Goal: Communication & Community: Participate in discussion

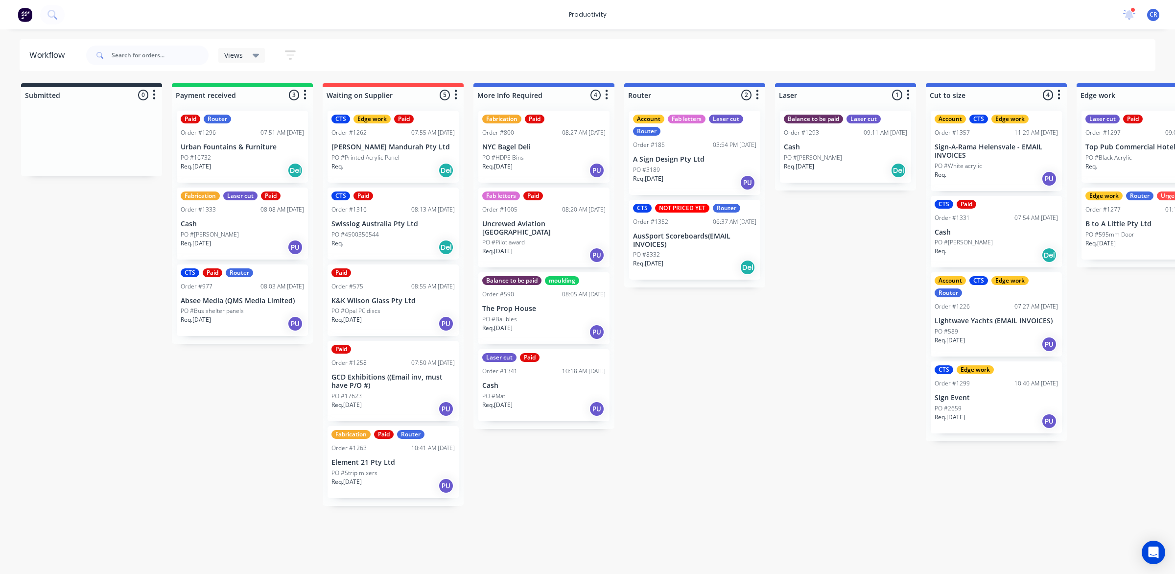
scroll to position [0, 367]
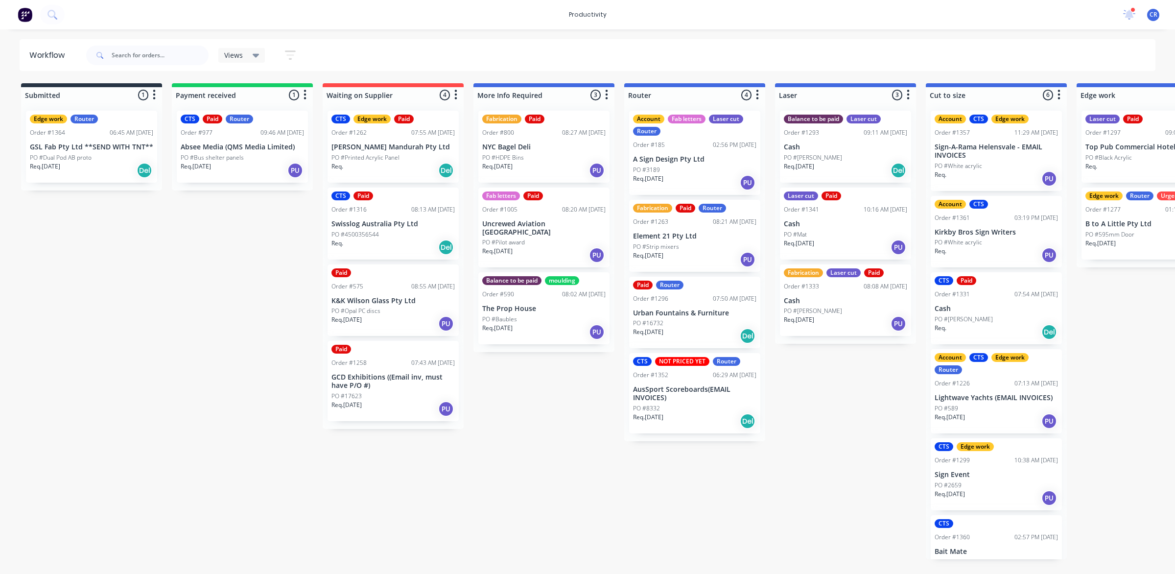
click at [688, 306] on div "Paid Router Order #1296 07:50 AM 02/09/25 Urban Fountains & Furniture PO #16732…" at bounding box center [694, 313] width 131 height 72
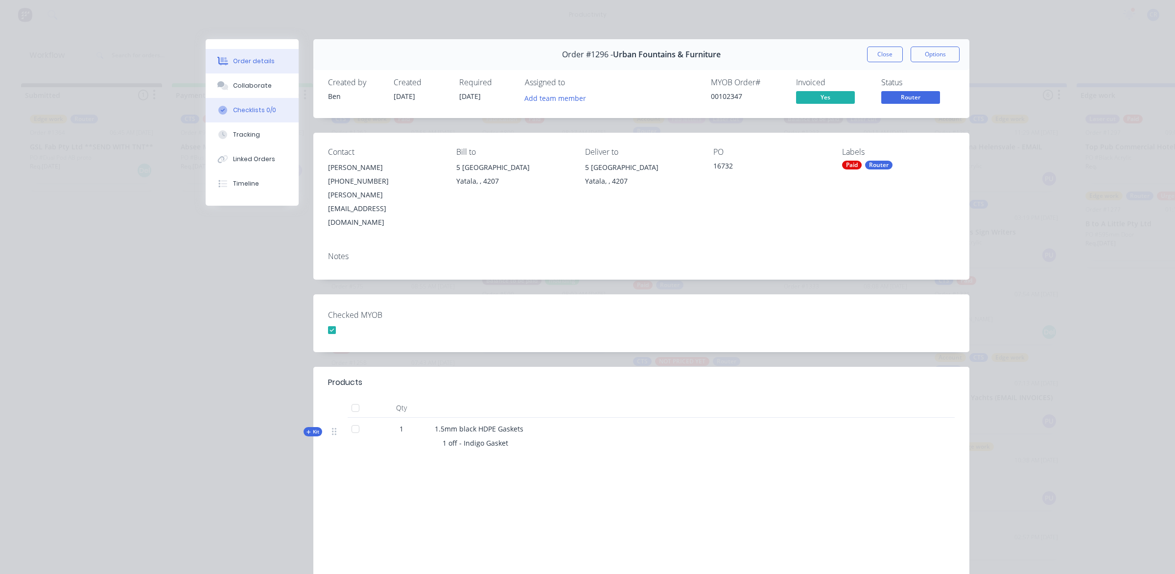
click at [255, 98] on button "Checklists 0/0" at bounding box center [252, 110] width 93 height 24
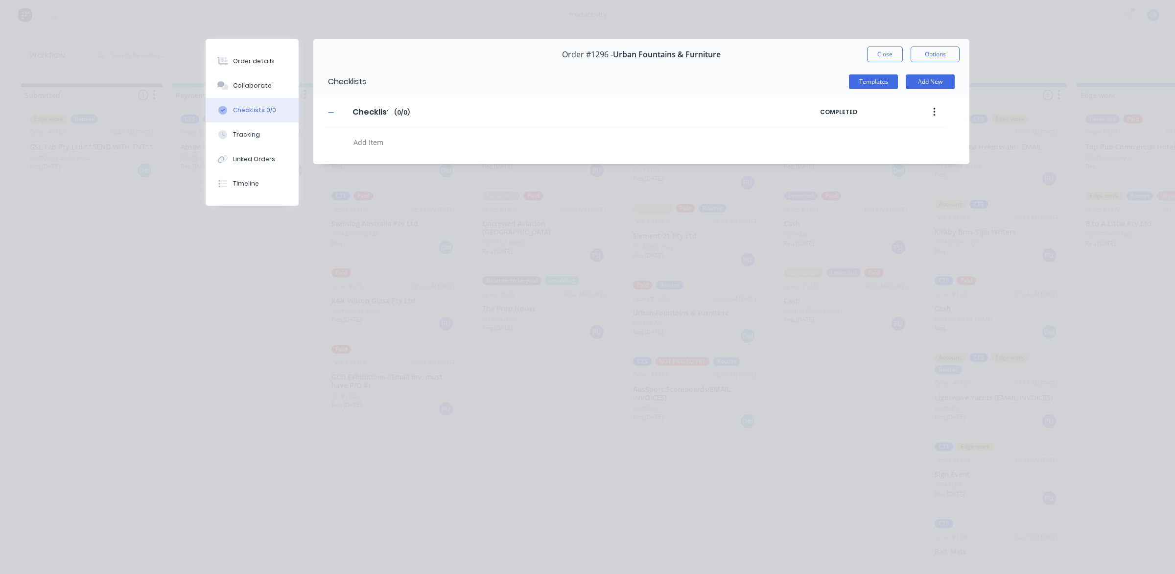
type textarea "x"
click at [258, 84] on div "Collaborate" at bounding box center [252, 85] width 39 height 9
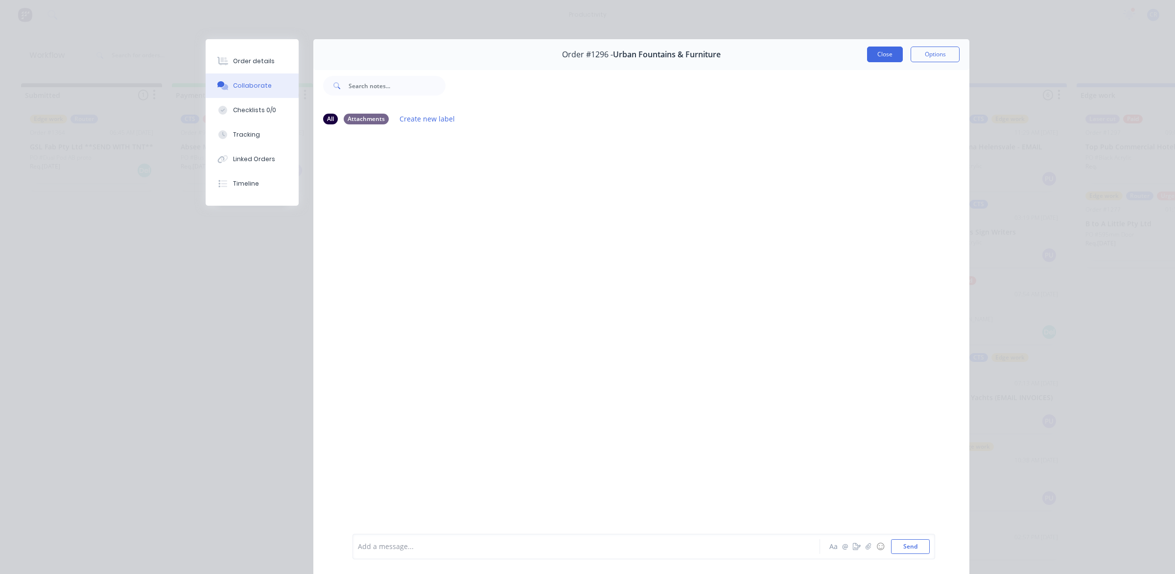
click at [867, 60] on button "Close" at bounding box center [885, 54] width 36 height 16
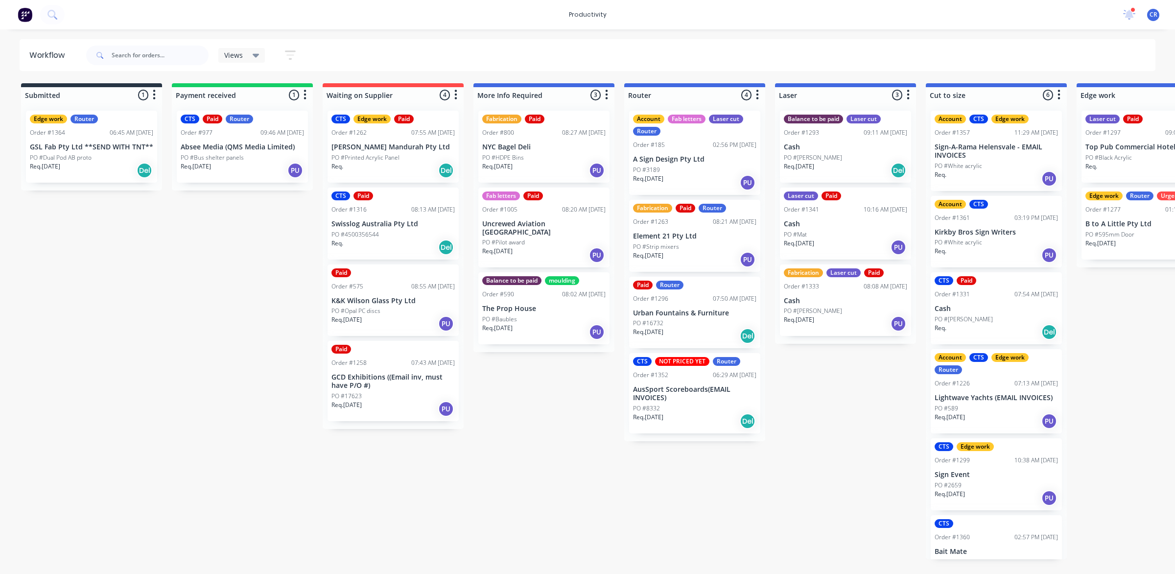
click at [659, 299] on div "Order #1296" at bounding box center [650, 298] width 35 height 9
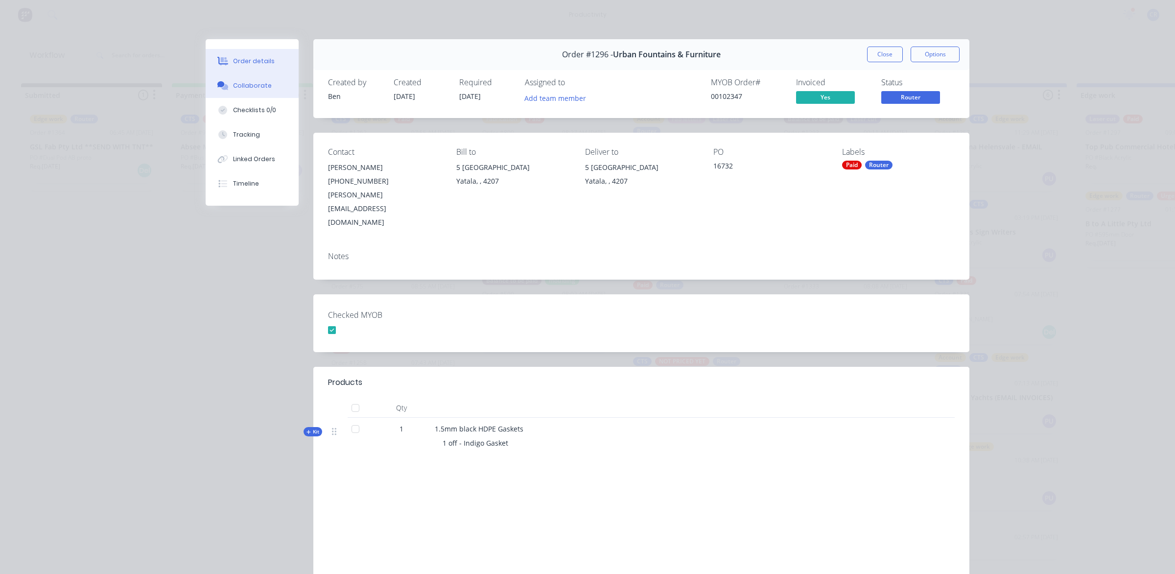
click at [268, 93] on button "Collaborate" at bounding box center [252, 85] width 93 height 24
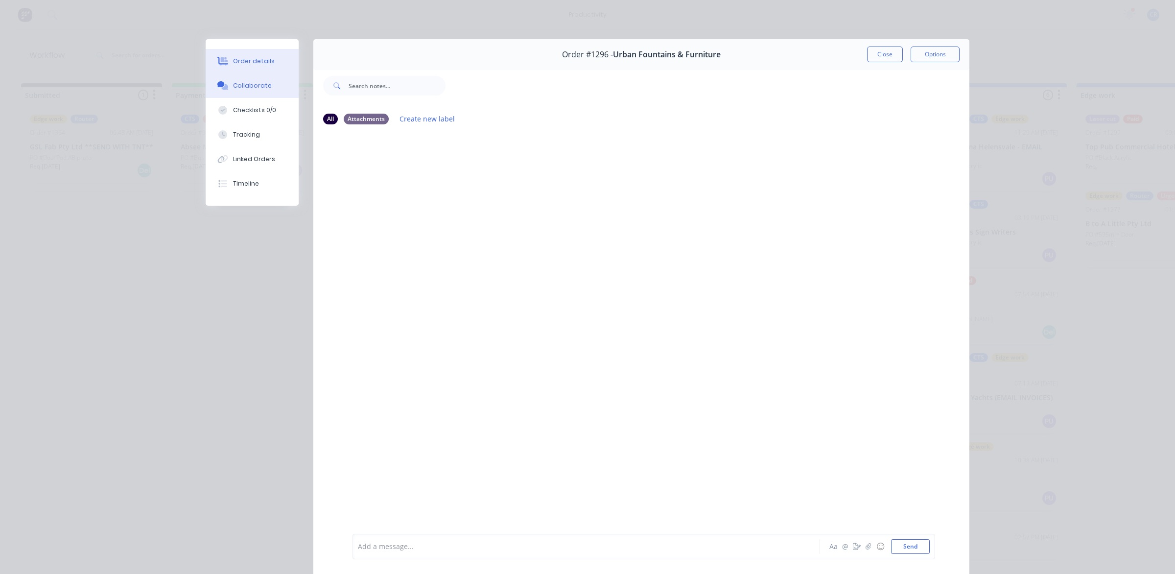
click at [263, 66] on button "Order details" at bounding box center [252, 61] width 93 height 24
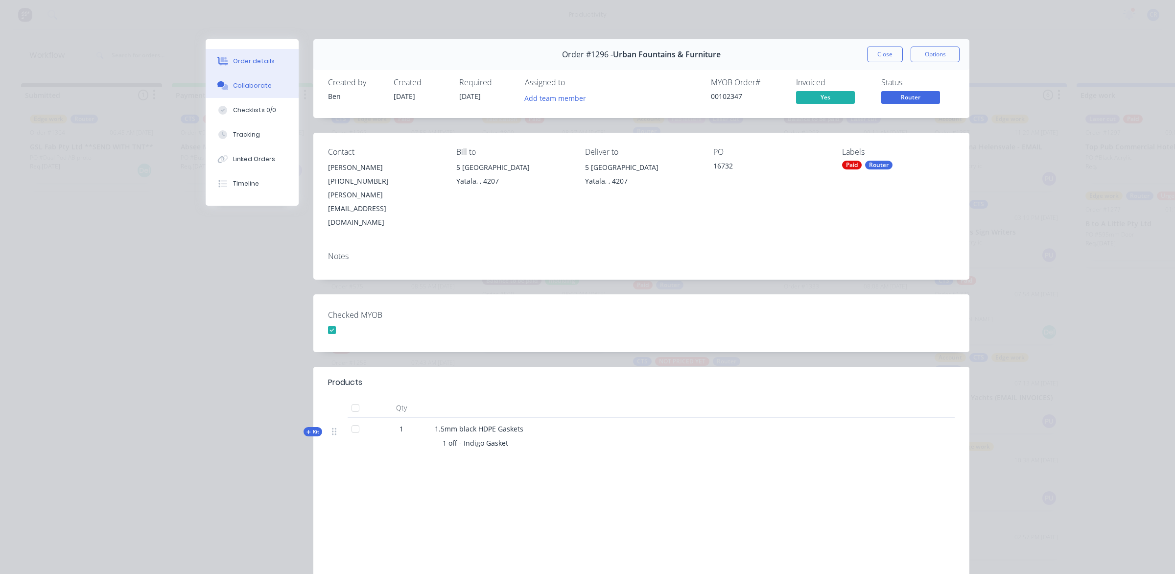
click at [247, 91] on button "Collaborate" at bounding box center [252, 85] width 93 height 24
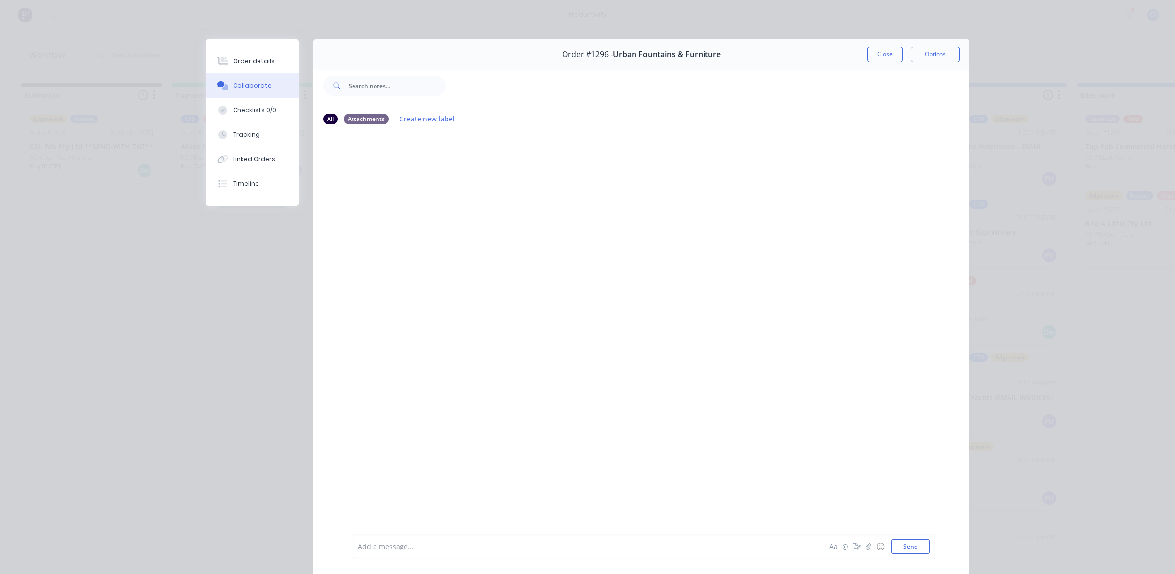
click at [398, 553] on div "Add a message..." at bounding box center [572, 546] width 429 height 15
click at [909, 544] on button "Send" at bounding box center [910, 546] width 39 height 15
click at [251, 55] on button "Order details" at bounding box center [252, 61] width 93 height 24
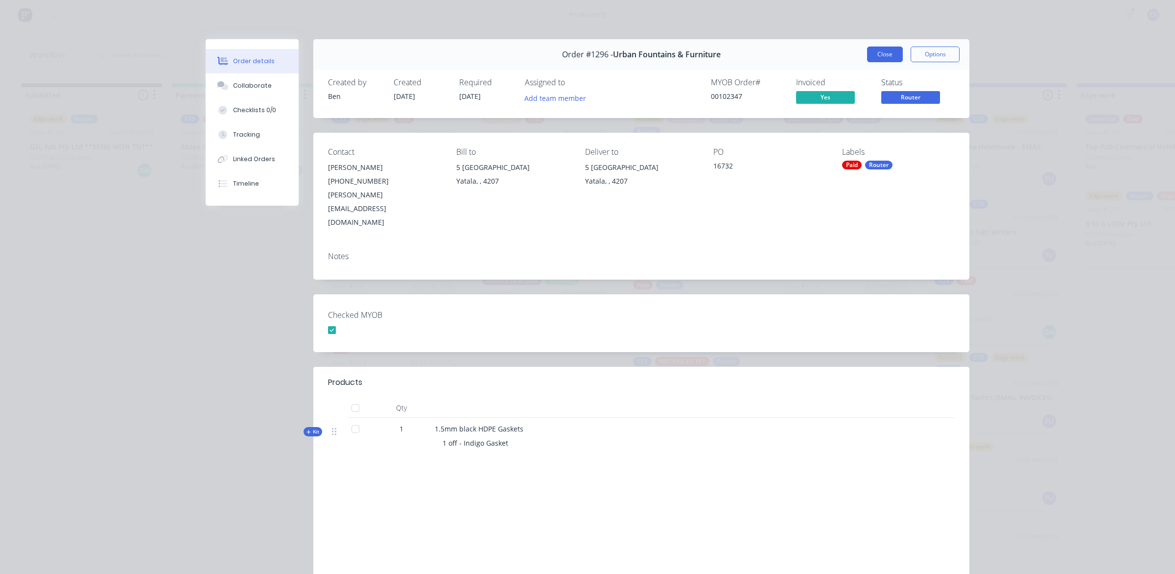
click at [886, 52] on button "Close" at bounding box center [885, 54] width 36 height 16
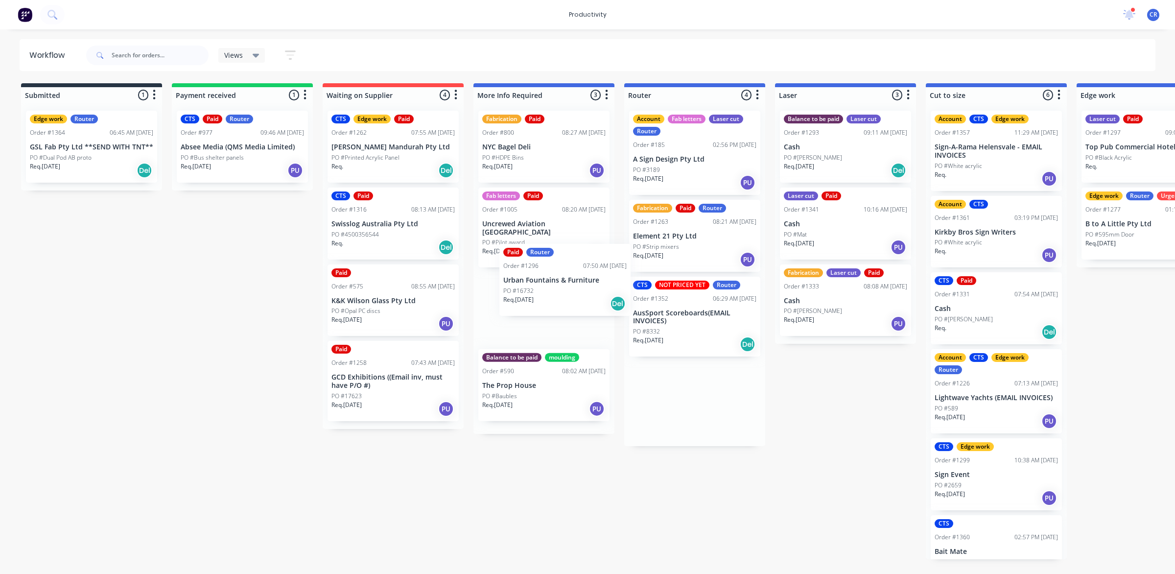
drag, startPoint x: 708, startPoint y: 323, endPoint x: 574, endPoint y: 289, distance: 137.9
click at [574, 289] on div "Submitted 1 Sort By Created date Required date Order number Customer name Most …" at bounding box center [1164, 321] width 2342 height 476
click at [695, 236] on p "Element 21 Pty Ltd" at bounding box center [694, 236] width 123 height 8
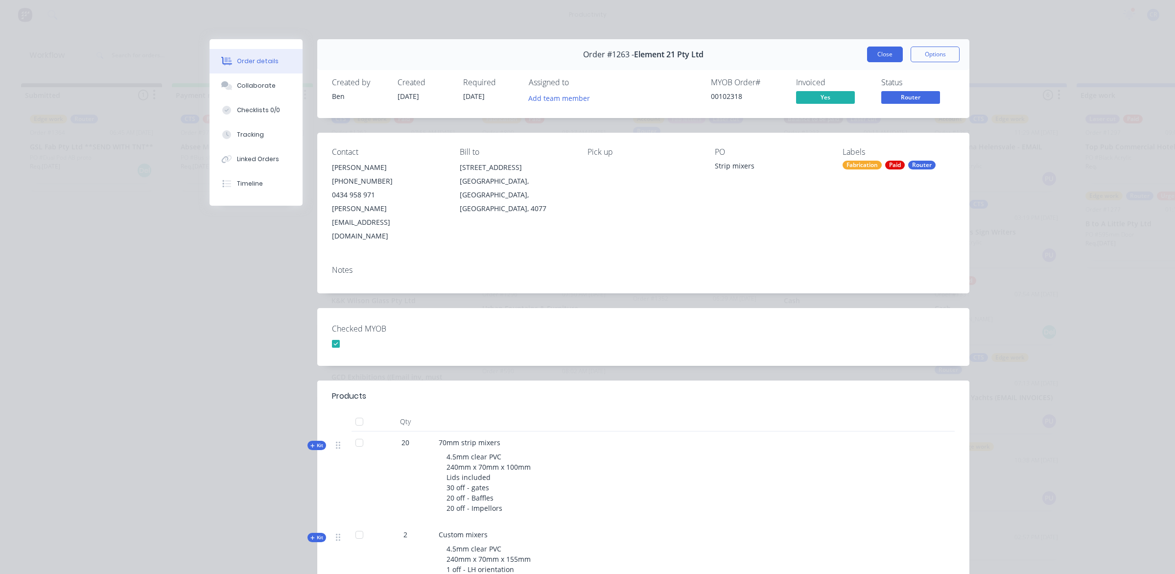
click at [875, 55] on button "Close" at bounding box center [885, 54] width 36 height 16
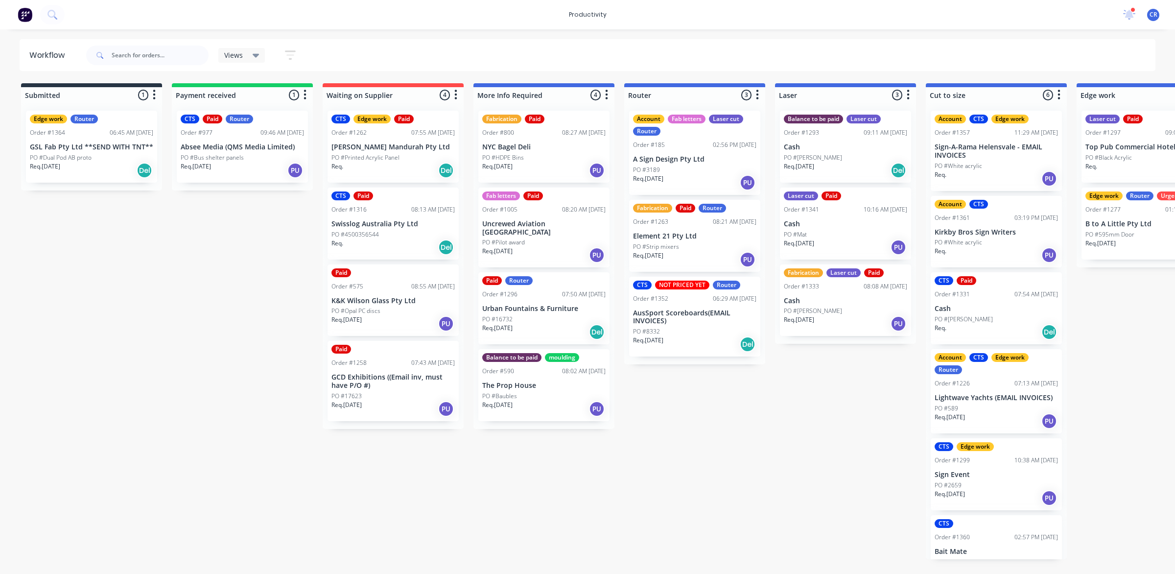
click at [1120, 10] on div "1 new notifications Mark all as read Ben mentioned you in a message Cash Order …" at bounding box center [1145, 14] width 60 height 15
click at [1127, 13] on icon at bounding box center [1128, 13] width 9 height 9
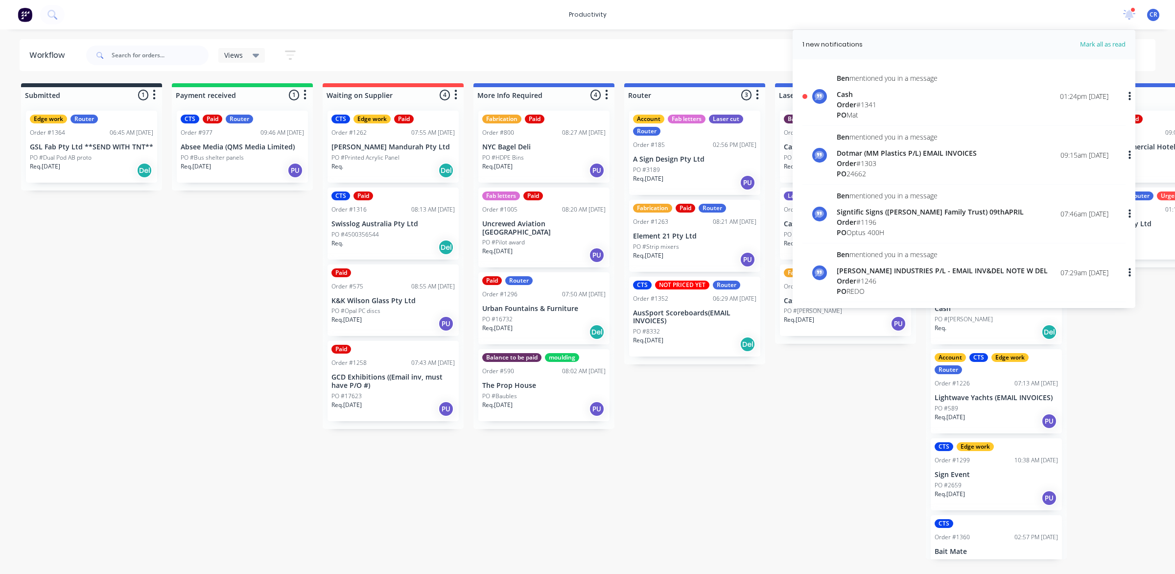
click at [1041, 100] on div "Ben mentioned you in a message Cash Order # 1341 PO Mat 01:24pm 02/09/25" at bounding box center [972, 96] width 272 height 47
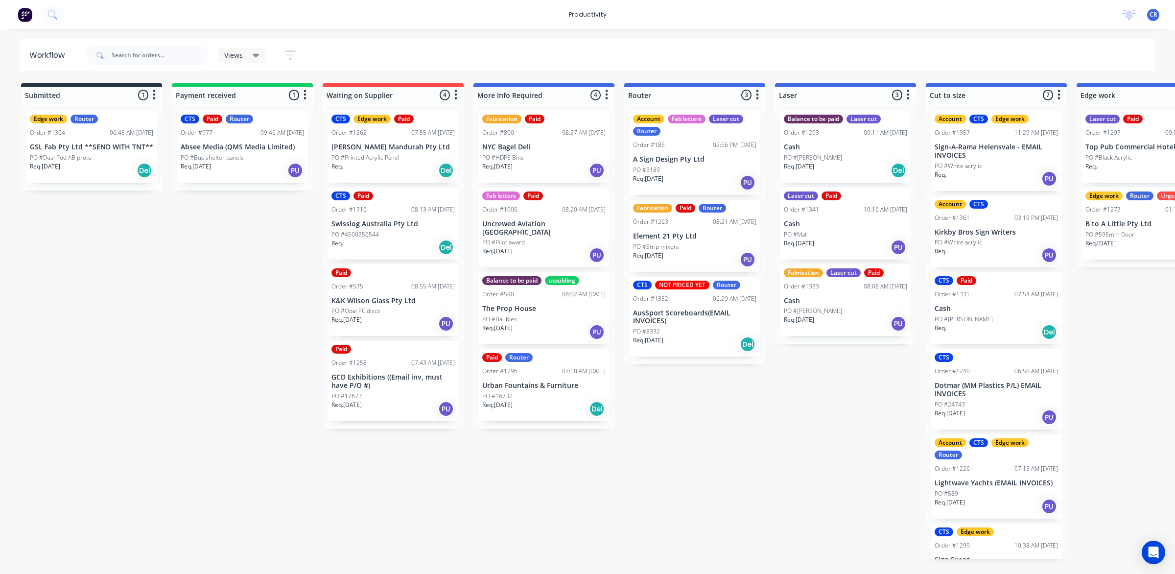
click at [869, 216] on div "Laser cut Paid Order #1341 10:16 AM 01/09/25 Cash PO #Mat Req. 01/09/25 PU" at bounding box center [845, 223] width 131 height 72
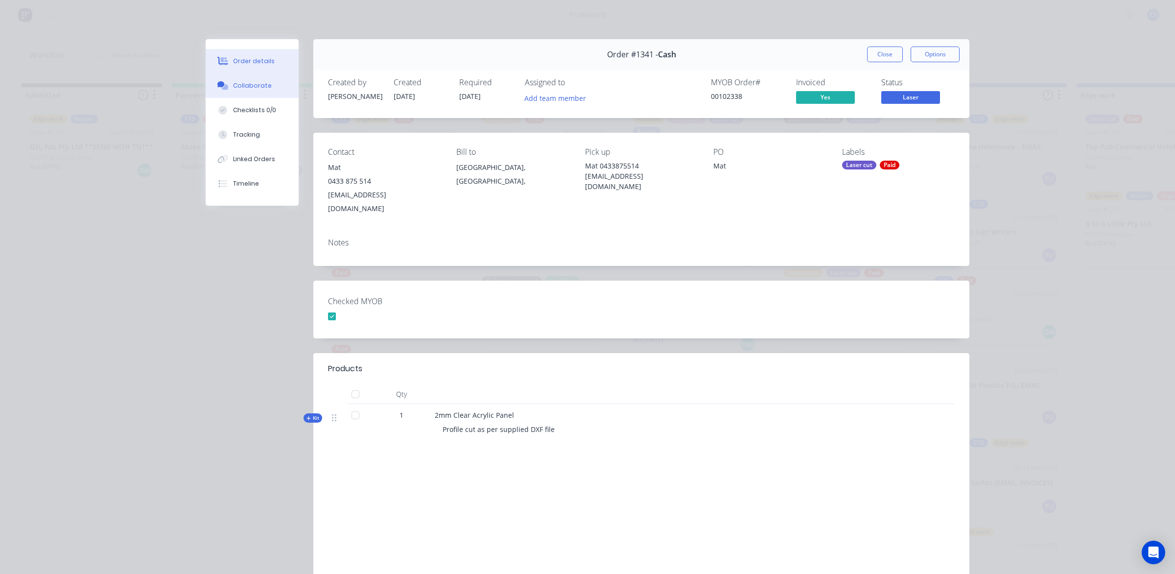
click at [262, 80] on button "Collaborate" at bounding box center [252, 85] width 93 height 24
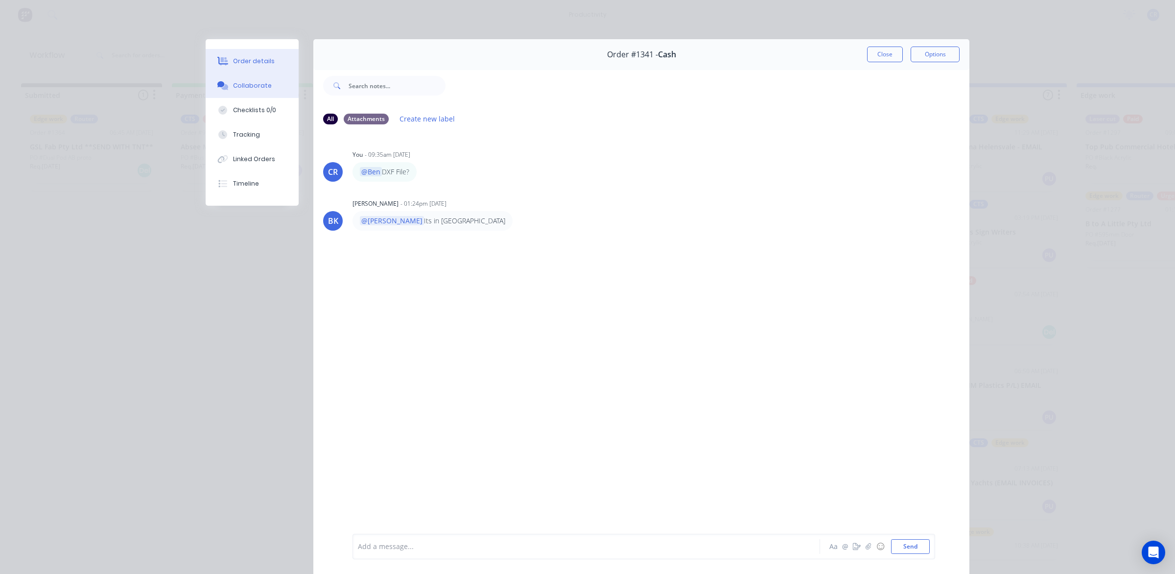
click at [264, 61] on div "Order details" at bounding box center [254, 61] width 42 height 9
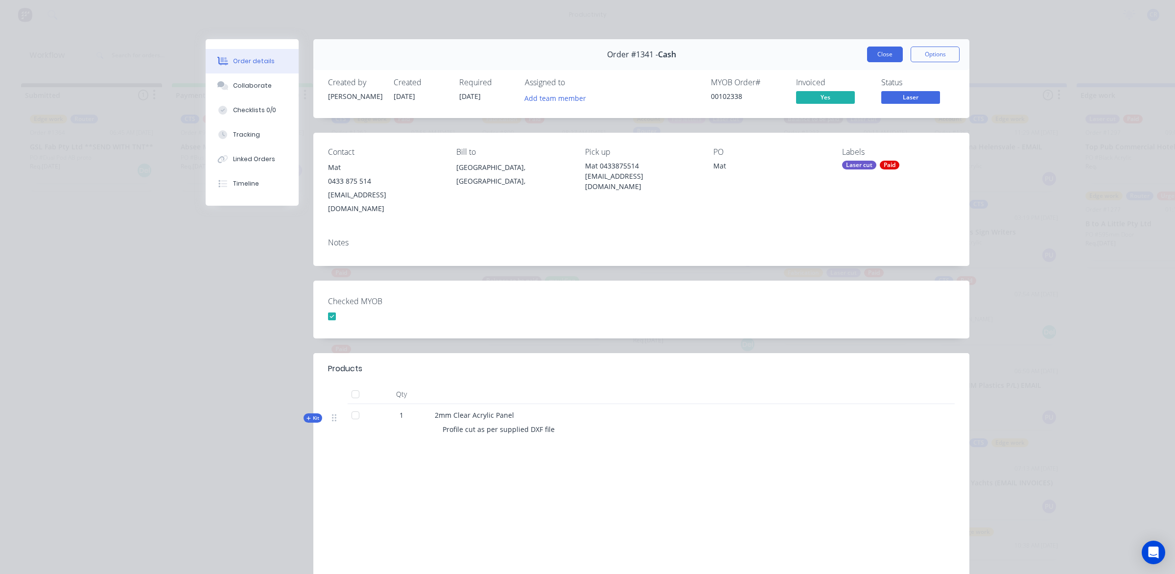
click at [876, 53] on button "Close" at bounding box center [885, 54] width 36 height 16
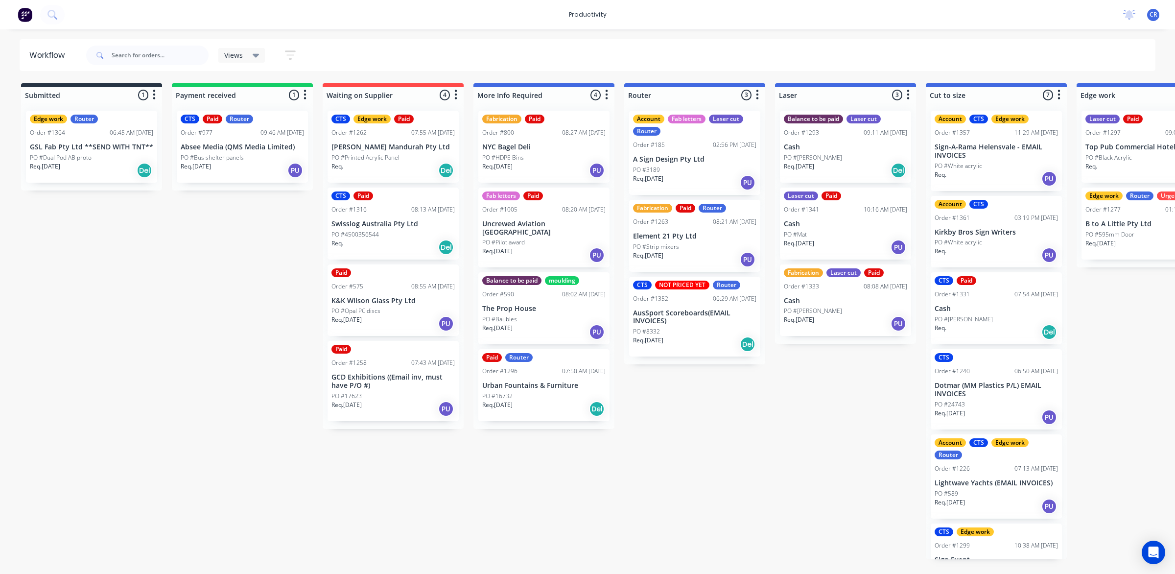
click at [1148, 319] on div "Submitted 1 Sort By Created date Required date Order number Customer name Most …" at bounding box center [1164, 321] width 2342 height 476
click at [826, 213] on div "Laser cut Paid Order #1341 10:16 AM 01/09/25 Cash PO #Mat Req. 01/09/25 PU" at bounding box center [845, 223] width 131 height 72
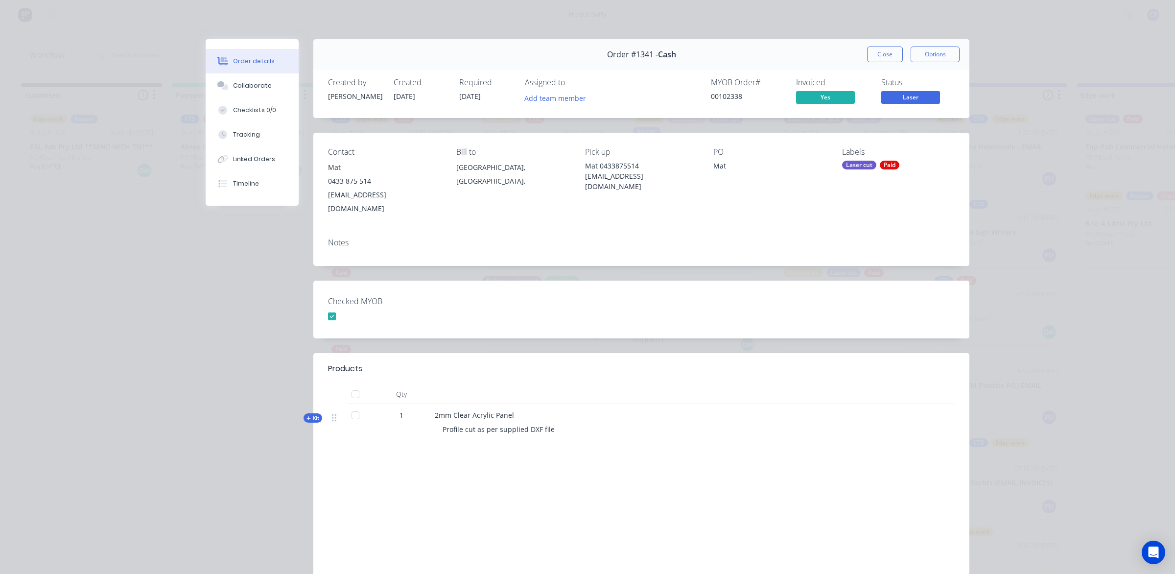
click at [245, 72] on button "Order details" at bounding box center [252, 61] width 93 height 24
click at [251, 86] on div "Collaborate" at bounding box center [252, 85] width 39 height 9
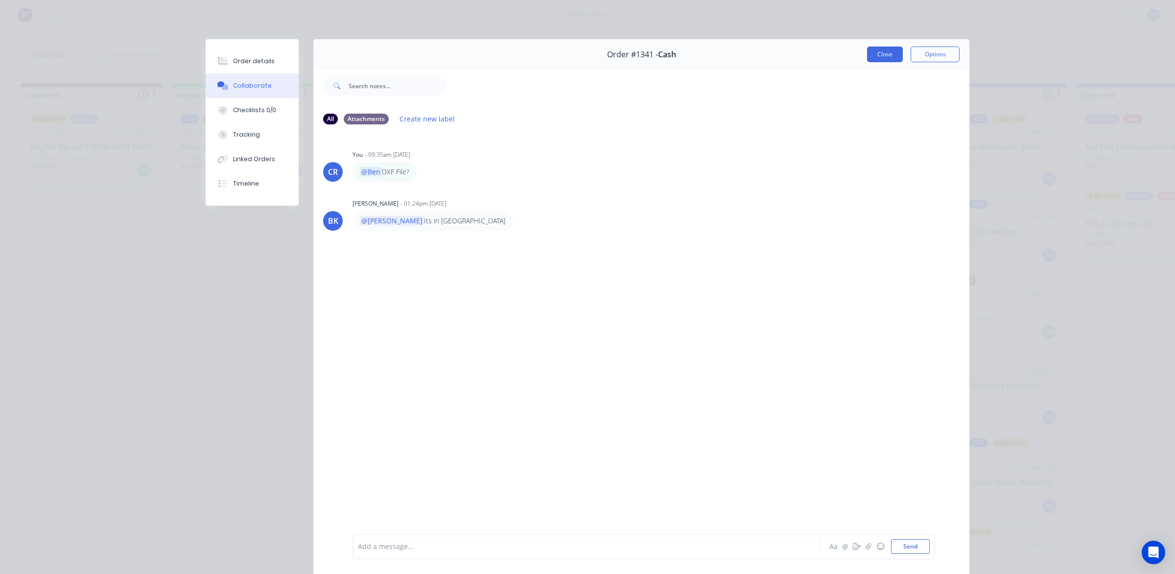
click at [867, 54] on button "Close" at bounding box center [885, 54] width 36 height 16
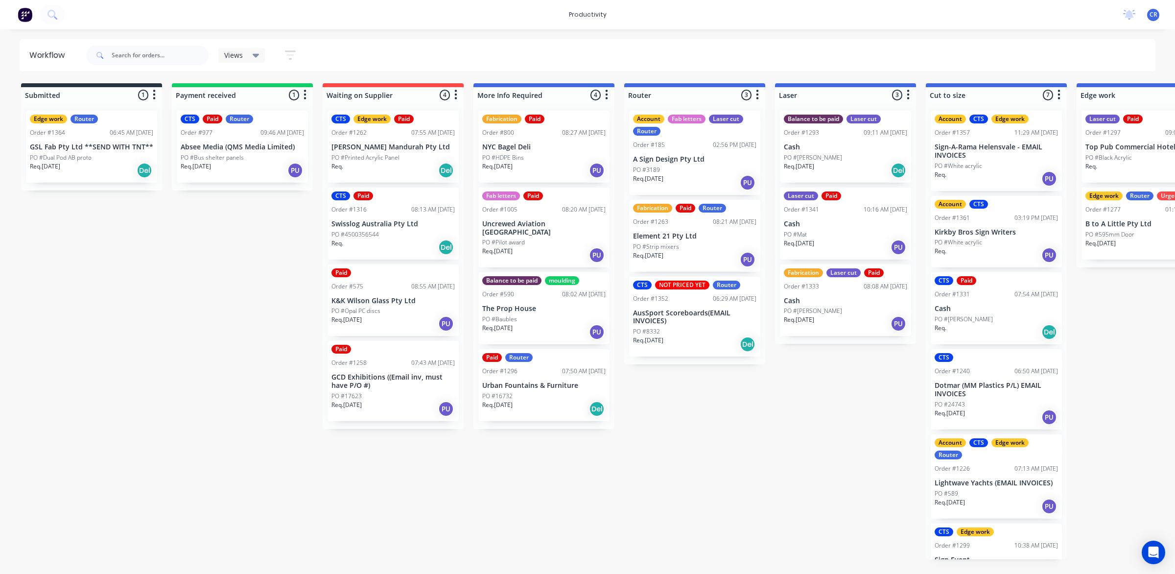
click at [830, 233] on div "PO #Mat" at bounding box center [845, 234] width 123 height 9
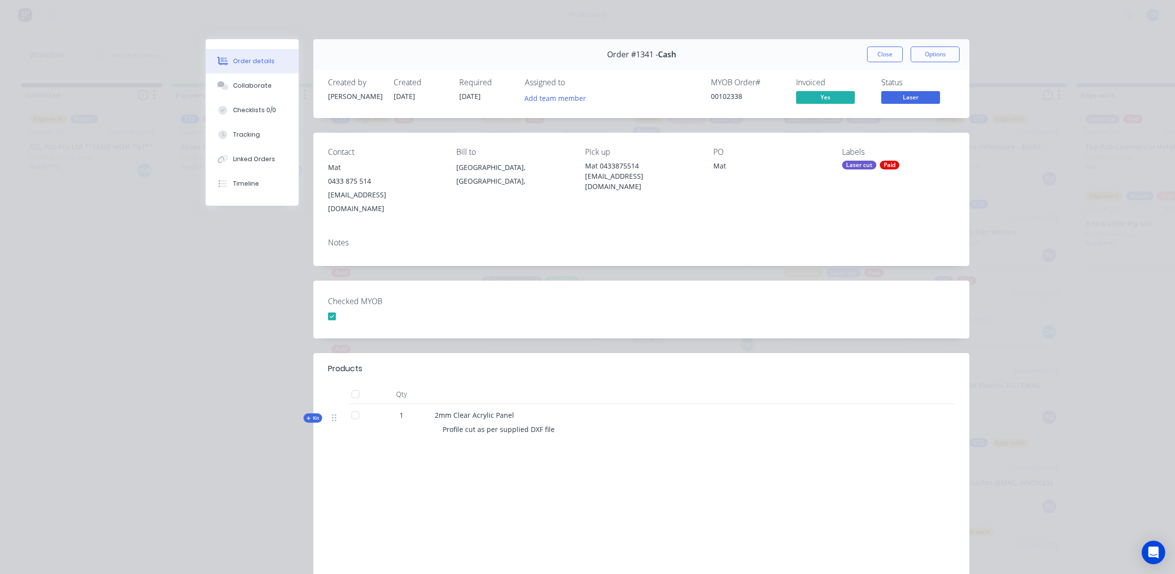
click at [886, 54] on button "Close" at bounding box center [885, 54] width 36 height 16
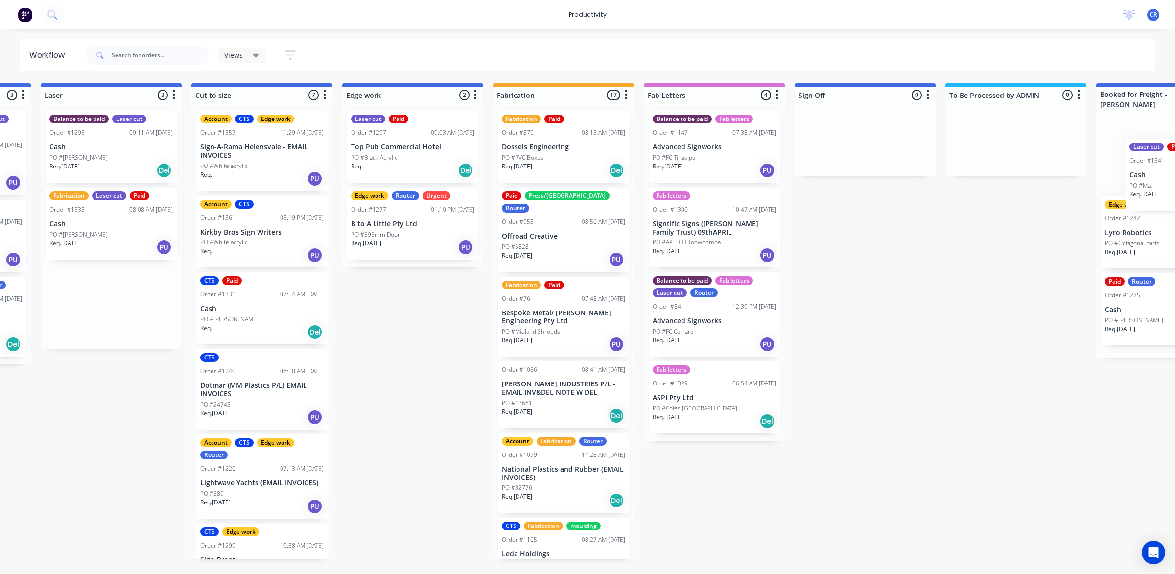
scroll to position [0, 783]
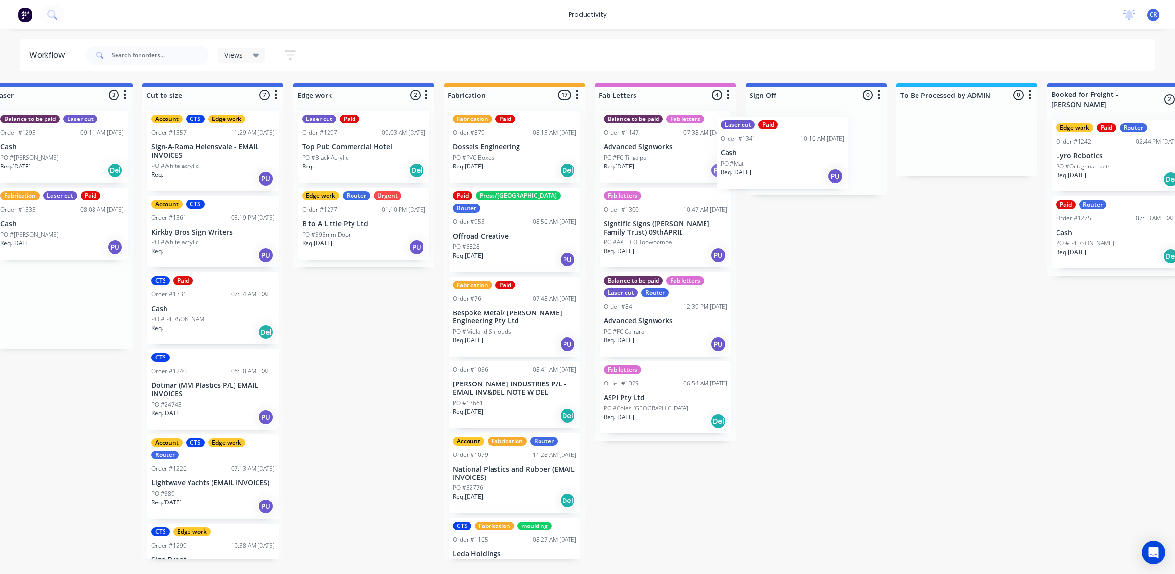
drag, startPoint x: 847, startPoint y: 237, endPoint x: 813, endPoint y: 161, distance: 83.9
click at [813, 161] on div "Submitted 1 Sort By Created date Required date Order number Customer name Most …" at bounding box center [381, 321] width 2342 height 476
click at [813, 161] on div "PO #Mat" at bounding box center [815, 157] width 123 height 9
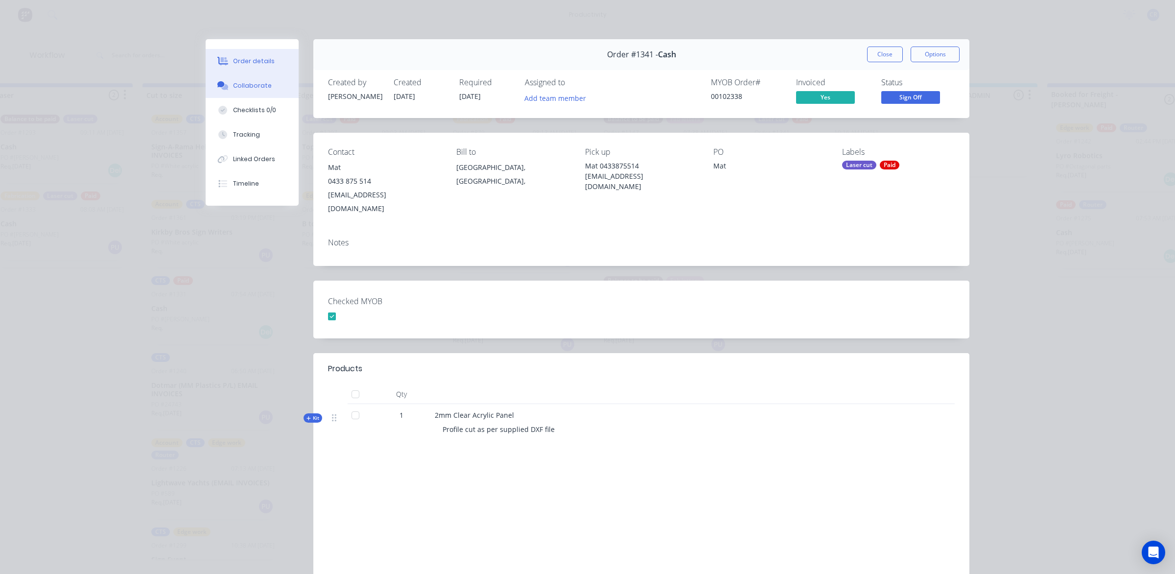
click at [243, 92] on button "Collaborate" at bounding box center [252, 85] width 93 height 24
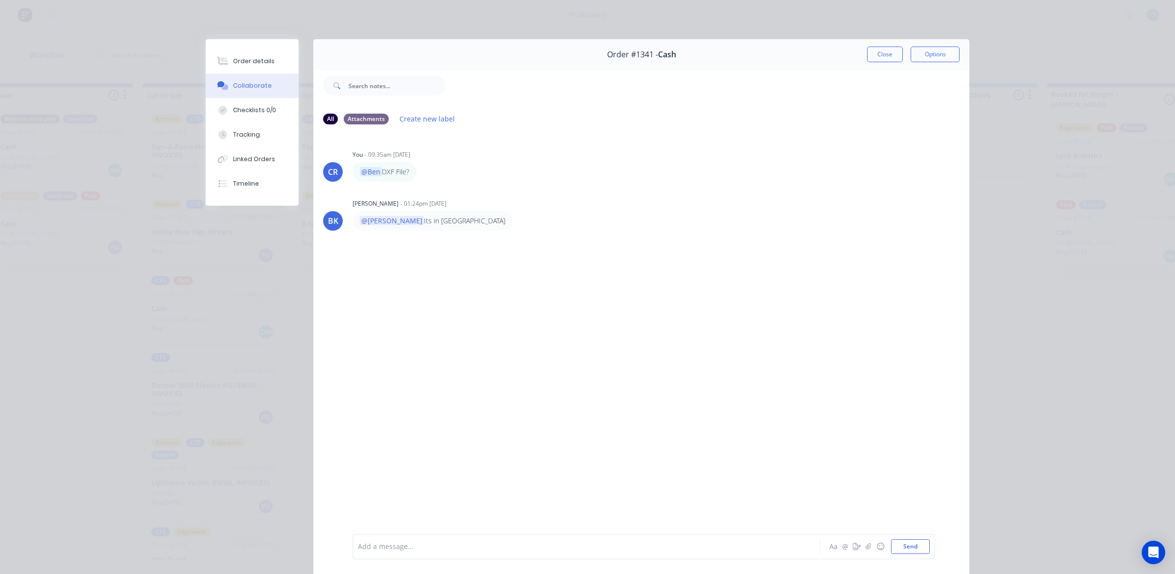
click at [392, 546] on div at bounding box center [572, 546] width 428 height 10
click at [903, 546] on button "Send" at bounding box center [910, 546] width 39 height 15
click at [881, 47] on button "Close" at bounding box center [885, 54] width 36 height 16
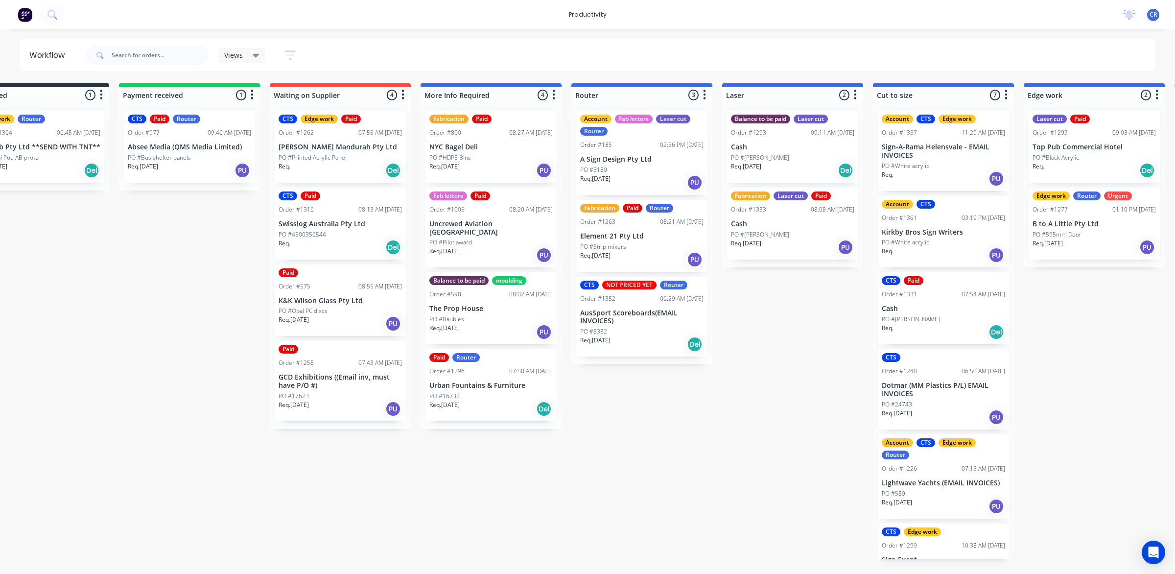
scroll to position [0, 49]
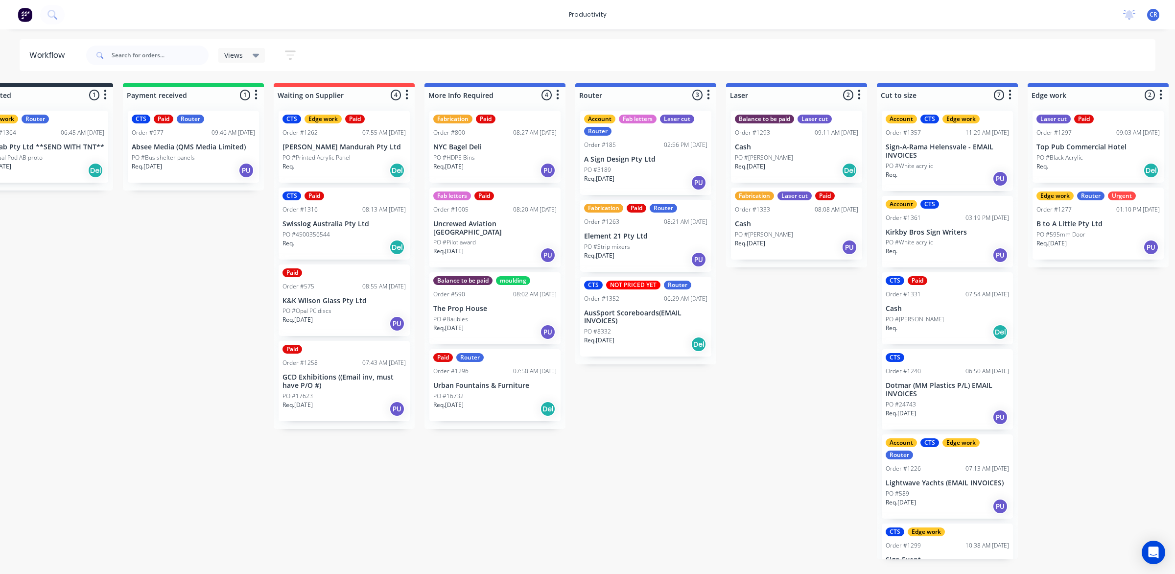
click at [796, 243] on div "Req. 01/09/25 PU" at bounding box center [796, 247] width 123 height 17
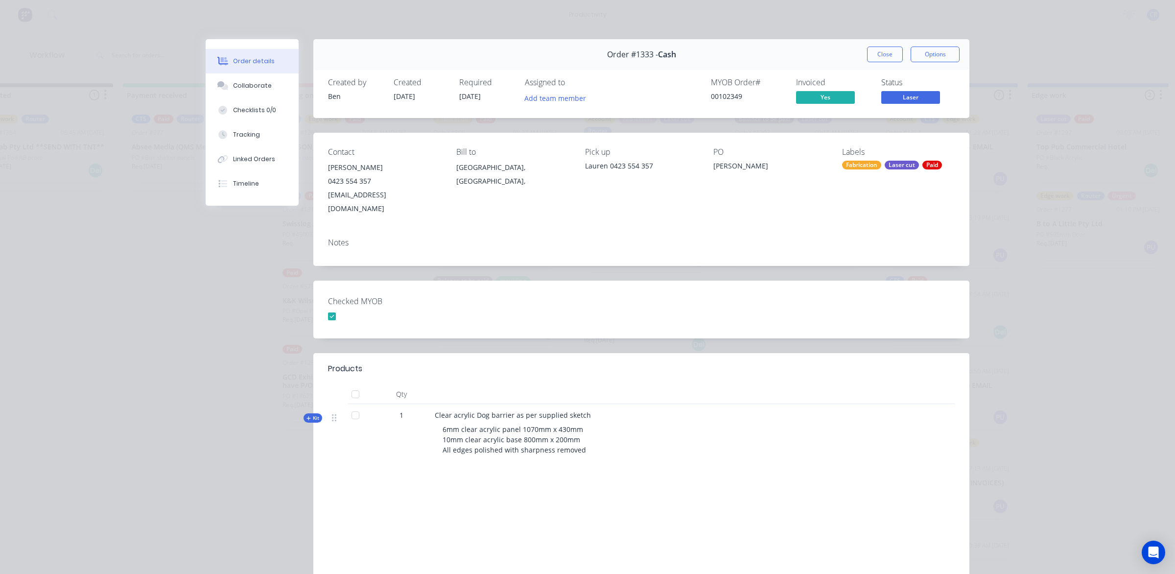
click at [576, 441] on div "6mm clear acrylic panel 1070mm x 430mm 10mm clear acrylic base 800mm x 200mm Al…" at bounding box center [627, 439] width 384 height 39
drag, startPoint x: 571, startPoint y: 440, endPoint x: 564, endPoint y: 437, distance: 7.9
click at [564, 437] on span "6mm clear acrylic panel 1070mm x 430mm 10mm clear acrylic base 800mm x 200mm Al…" at bounding box center [513, 439] width 143 height 30
click at [567, 476] on div "Products Qty Kit 1 Clear acrylic Dog barrier as per supplied sketch 6mm clear a…" at bounding box center [641, 489] width 656 height 272
click at [254, 86] on div "Collaborate" at bounding box center [252, 85] width 39 height 9
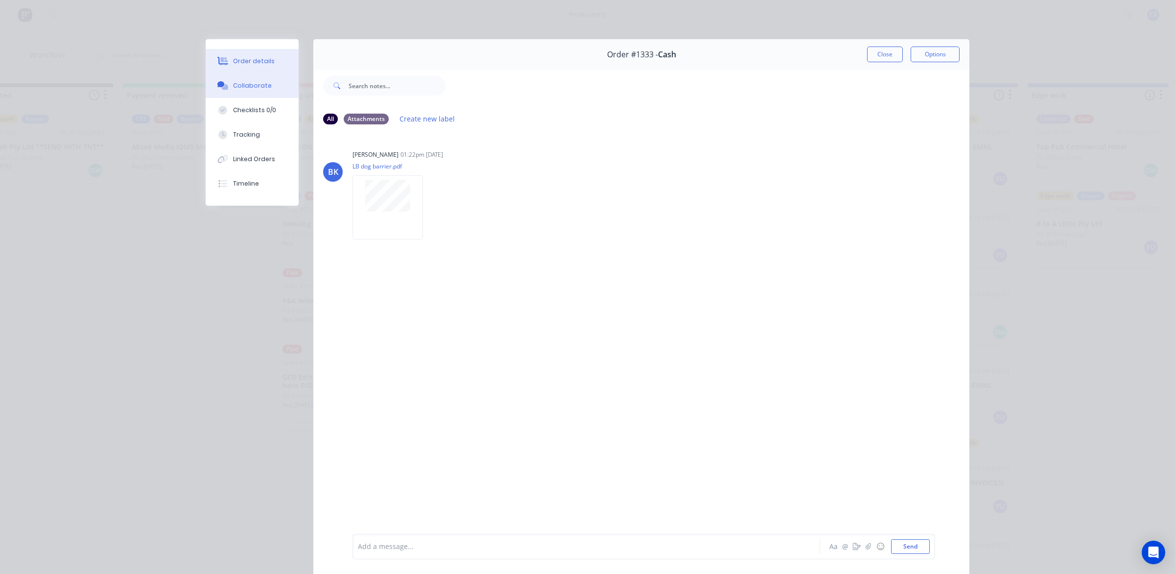
click at [233, 59] on div "Order details" at bounding box center [254, 61] width 42 height 9
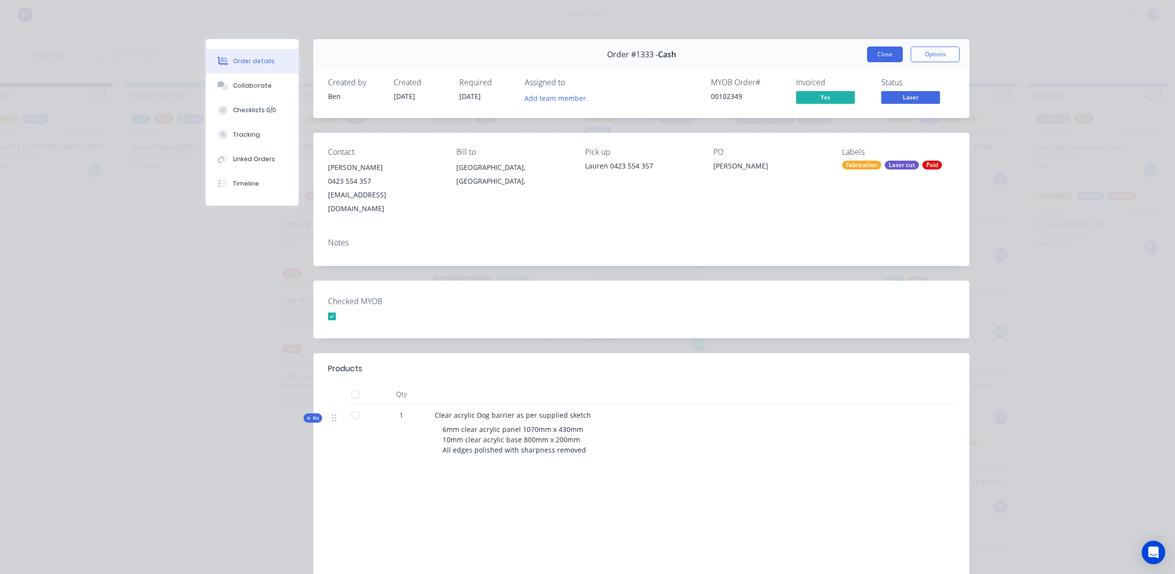
click at [892, 54] on button "Close" at bounding box center [885, 54] width 36 height 16
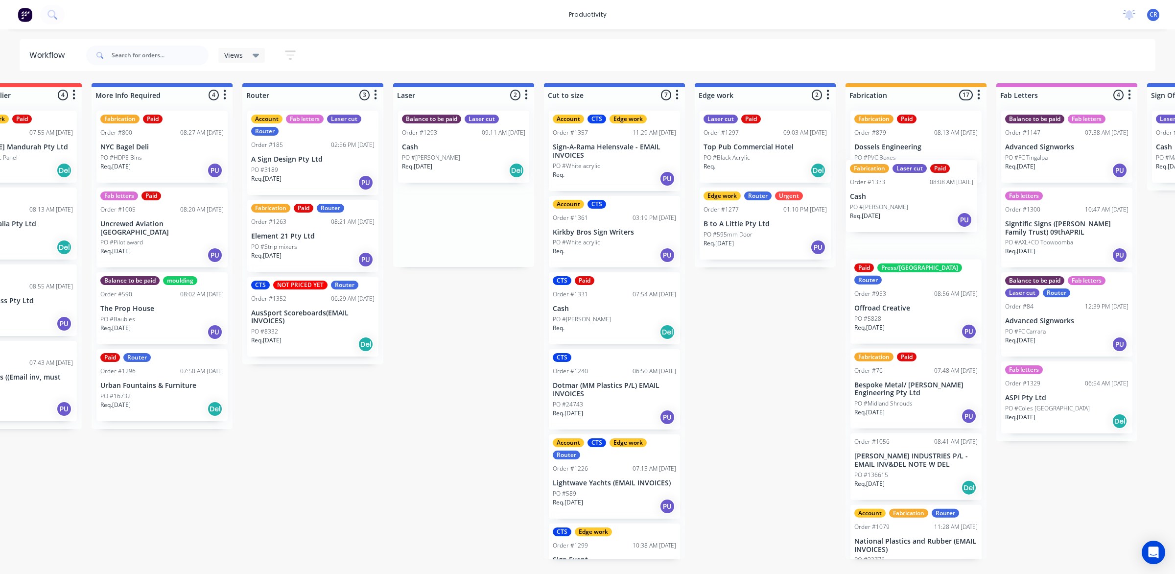
drag, startPoint x: 777, startPoint y: 238, endPoint x: 894, endPoint y: 209, distance: 120.6
click at [894, 209] on div "Submitted 1 Sort By Created date Required date Order number Customer name Most …" at bounding box center [782, 321] width 2342 height 476
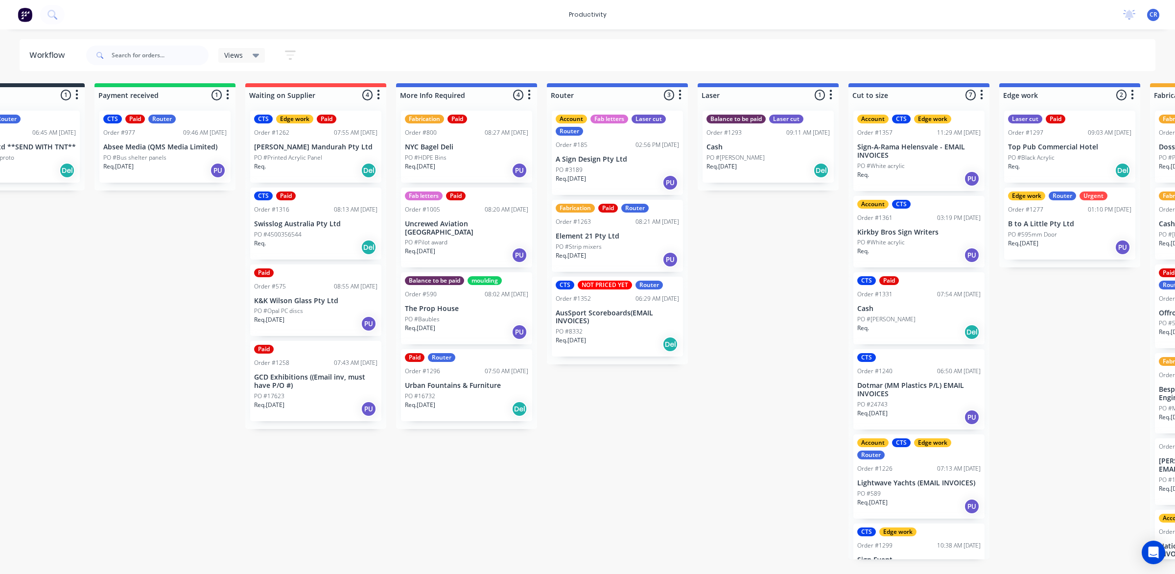
scroll to position [0, 77]
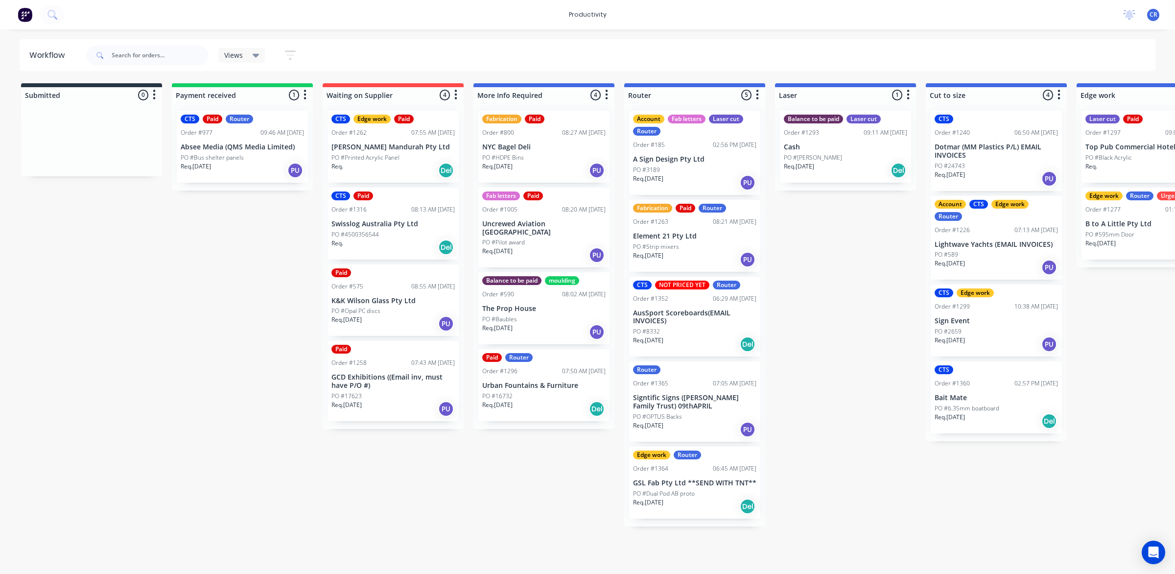
click at [675, 476] on div "Edge work Router Order #1364 06:45 AM 03/09/25 GSL Fab Pty Ltd **SEND WITH TNT*…" at bounding box center [694, 482] width 131 height 72
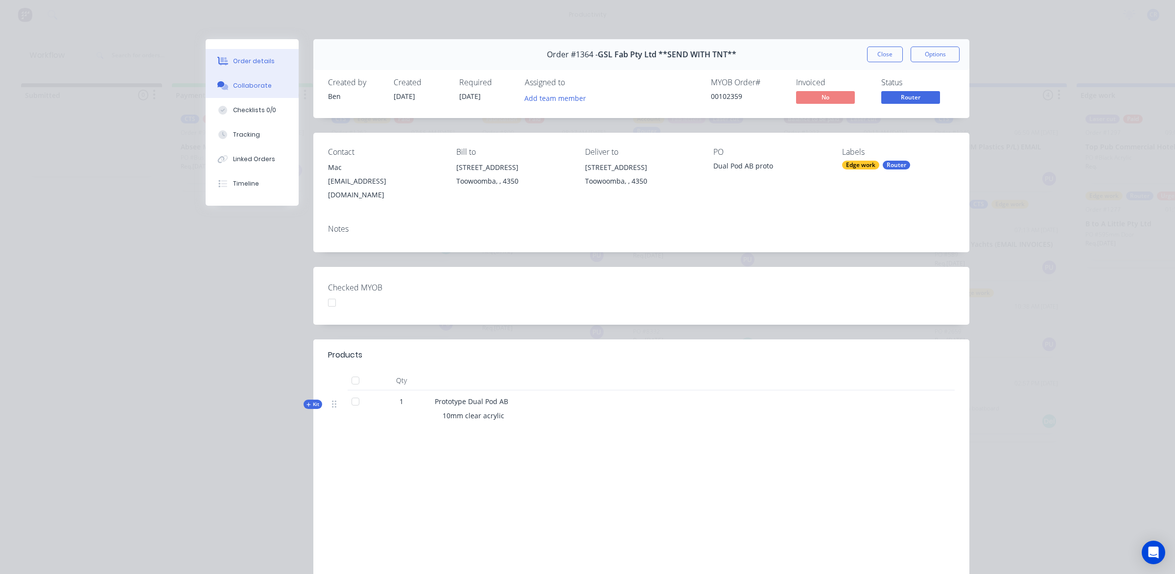
click at [258, 86] on div "Collaborate" at bounding box center [252, 85] width 39 height 9
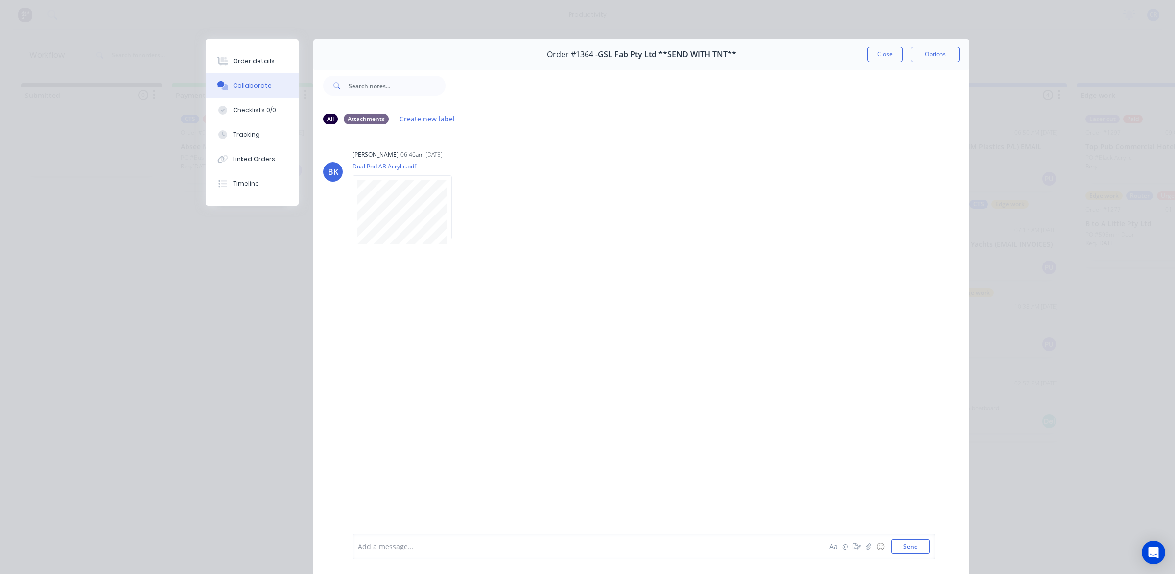
click at [233, 73] on button "Collaborate" at bounding box center [252, 85] width 93 height 24
click at [239, 64] on div "Order details" at bounding box center [254, 61] width 42 height 9
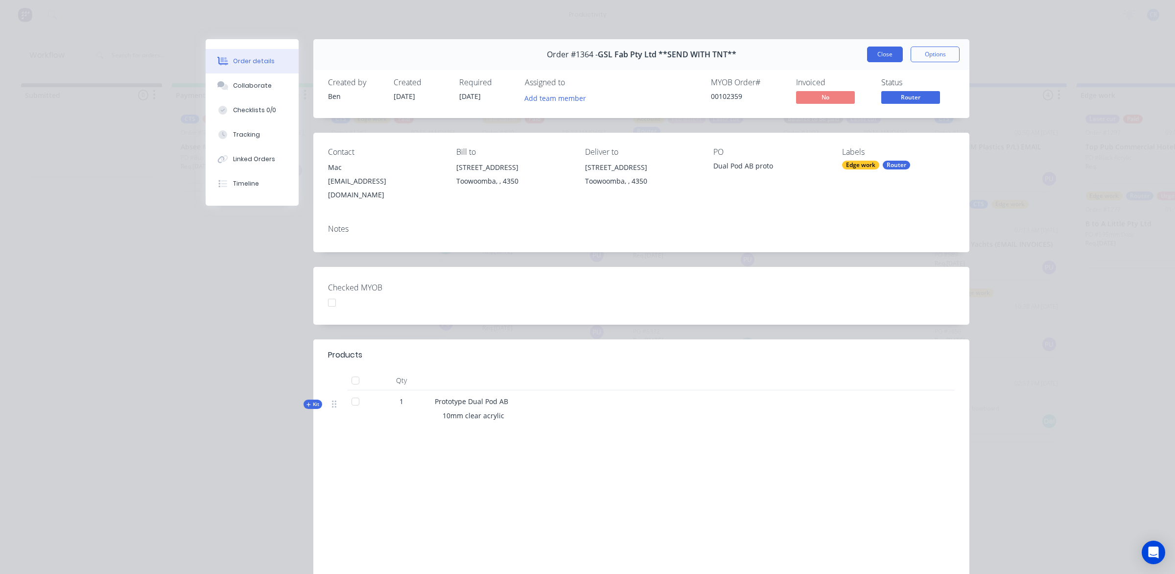
click at [878, 59] on button "Close" at bounding box center [885, 54] width 36 height 16
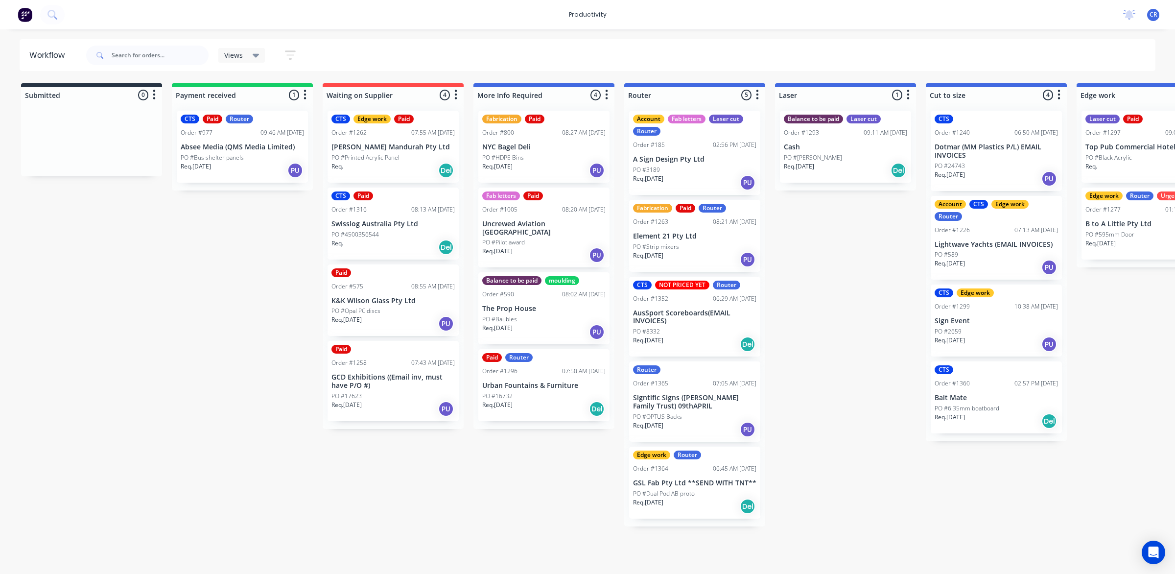
click at [187, 345] on div "Submitted 0 Sort By Created date Required date Order number Customer name Most …" at bounding box center [1164, 321] width 2342 height 476
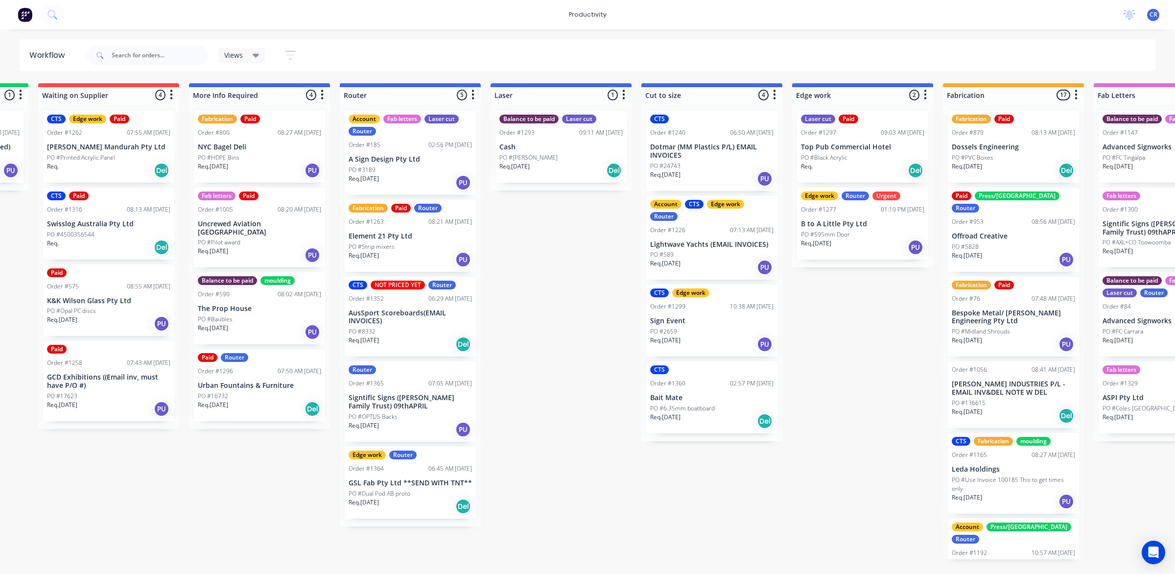
scroll to position [0, 306]
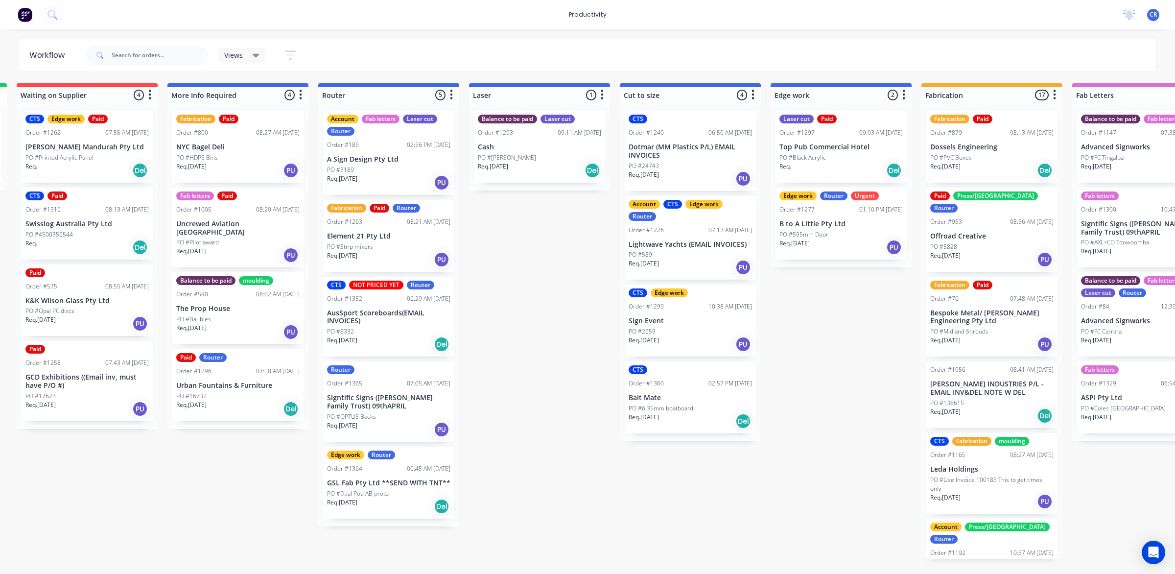
click at [986, 407] on div "Req. 07/08/25 Del" at bounding box center [991, 415] width 123 height 17
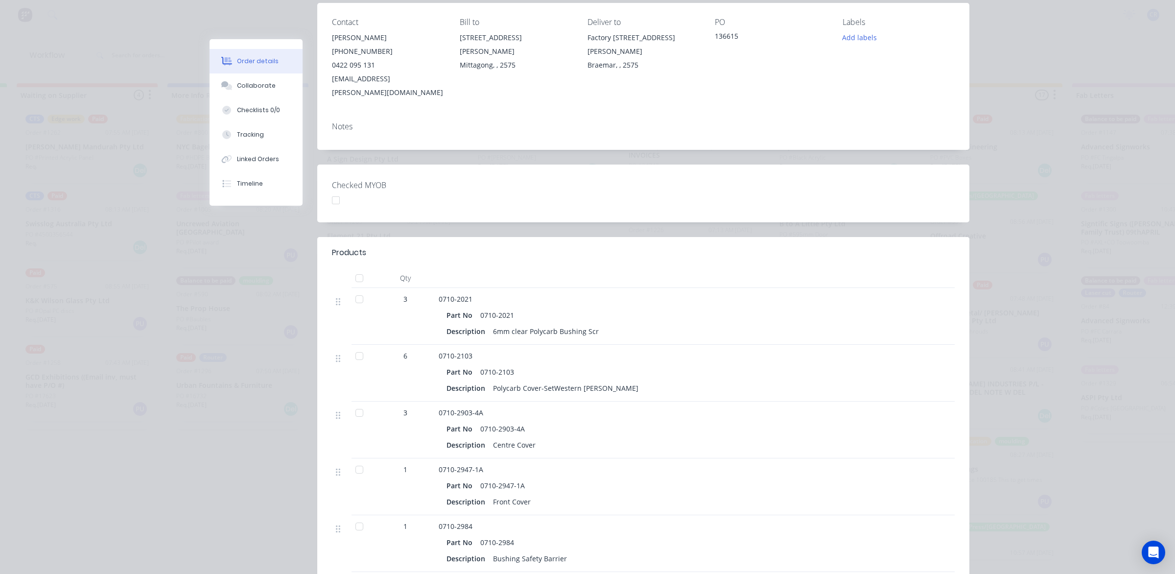
scroll to position [0, 0]
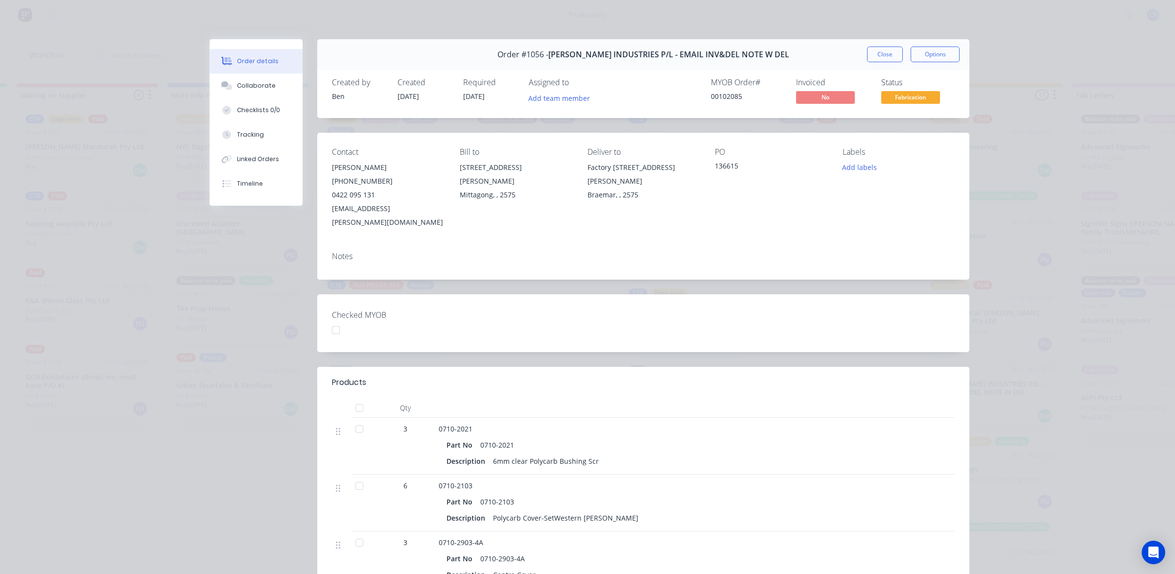
click at [879, 53] on button "Close" at bounding box center [885, 54] width 36 height 16
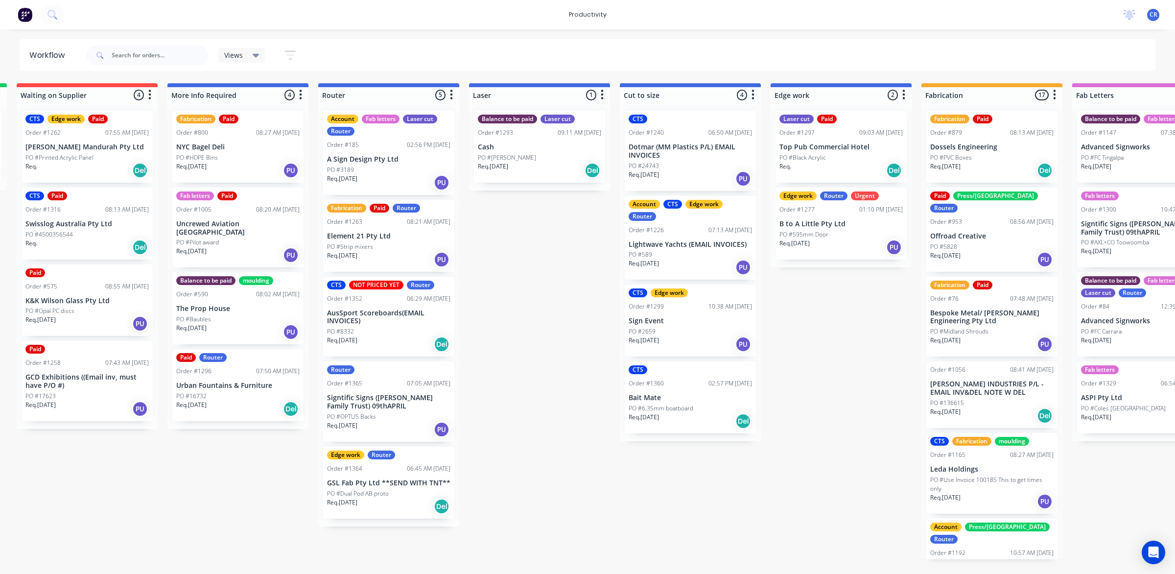
click at [245, 392] on div "PO #16732" at bounding box center [237, 396] width 123 height 9
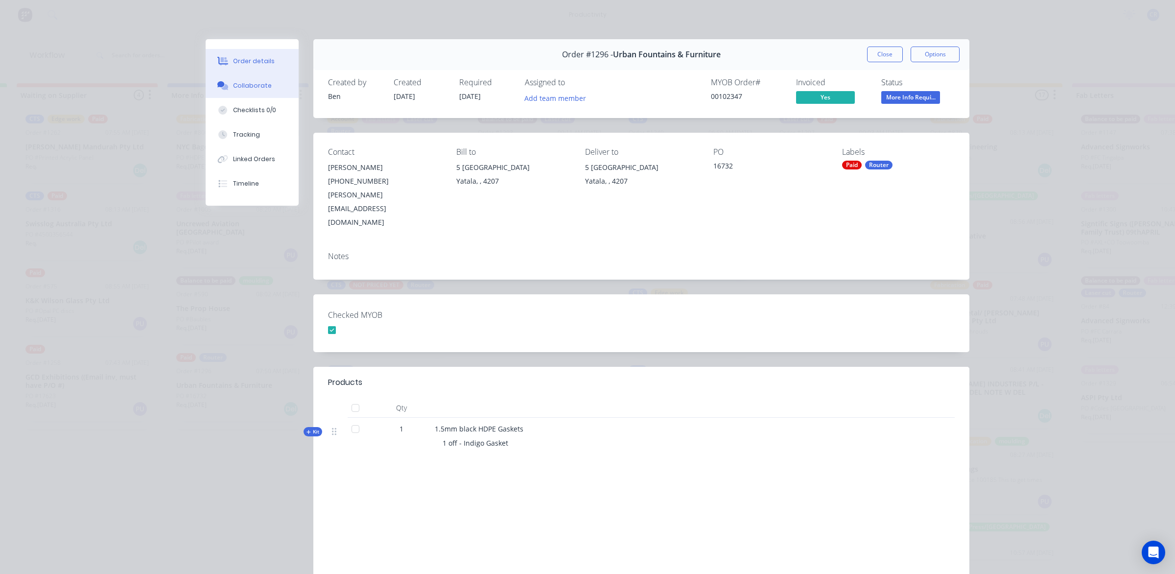
click at [253, 91] on button "Collaborate" at bounding box center [252, 85] width 93 height 24
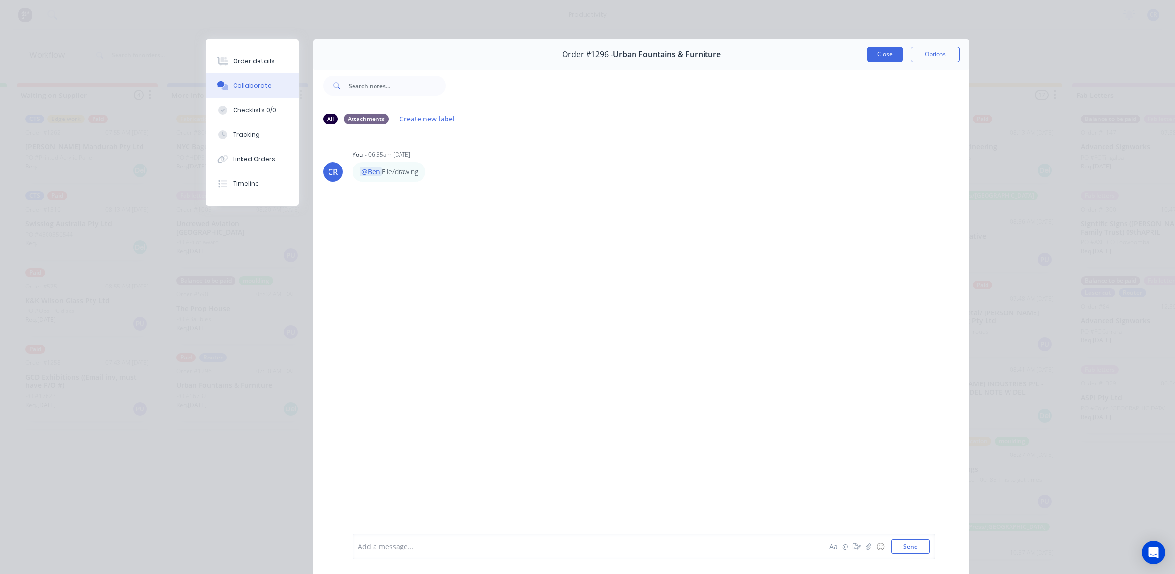
click at [884, 56] on button "Close" at bounding box center [885, 54] width 36 height 16
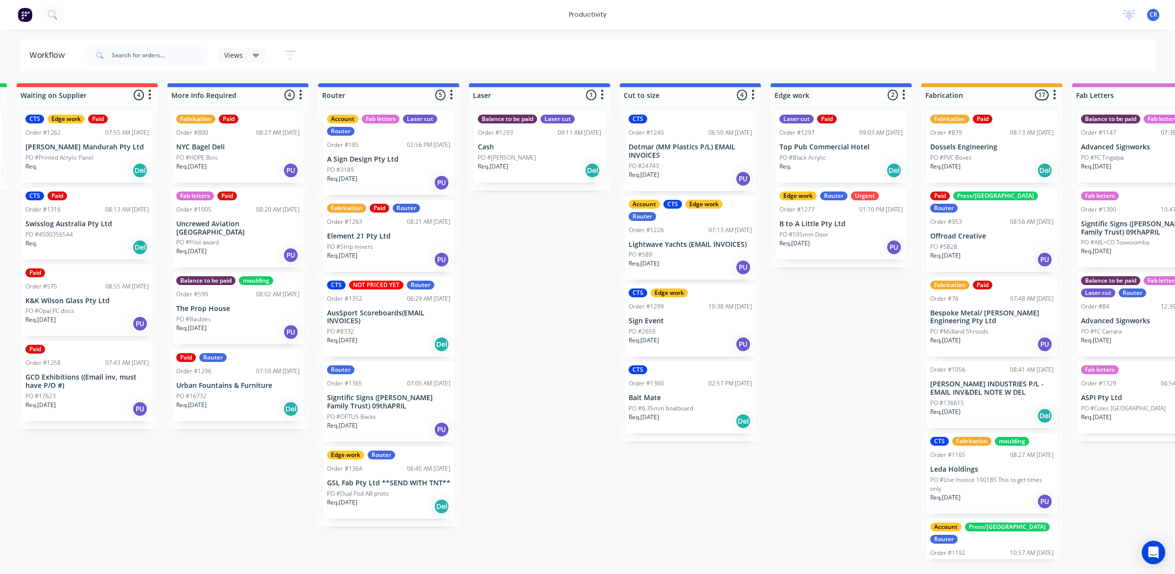
click at [221, 400] on div "Req. 01/09/25 Del" at bounding box center [237, 408] width 123 height 17
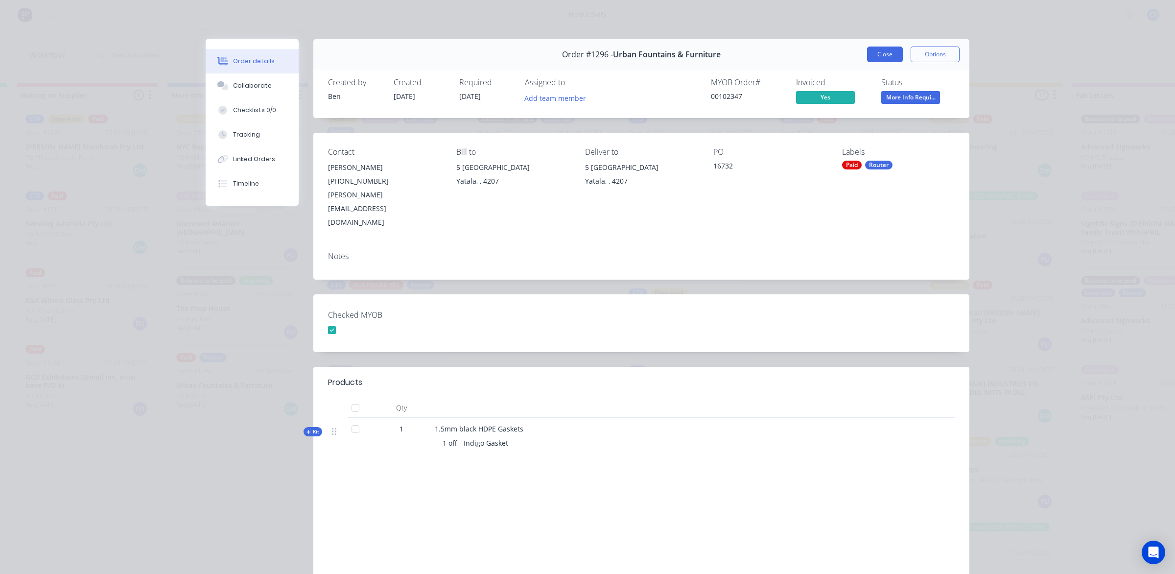
click at [884, 57] on button "Close" at bounding box center [885, 54] width 36 height 16
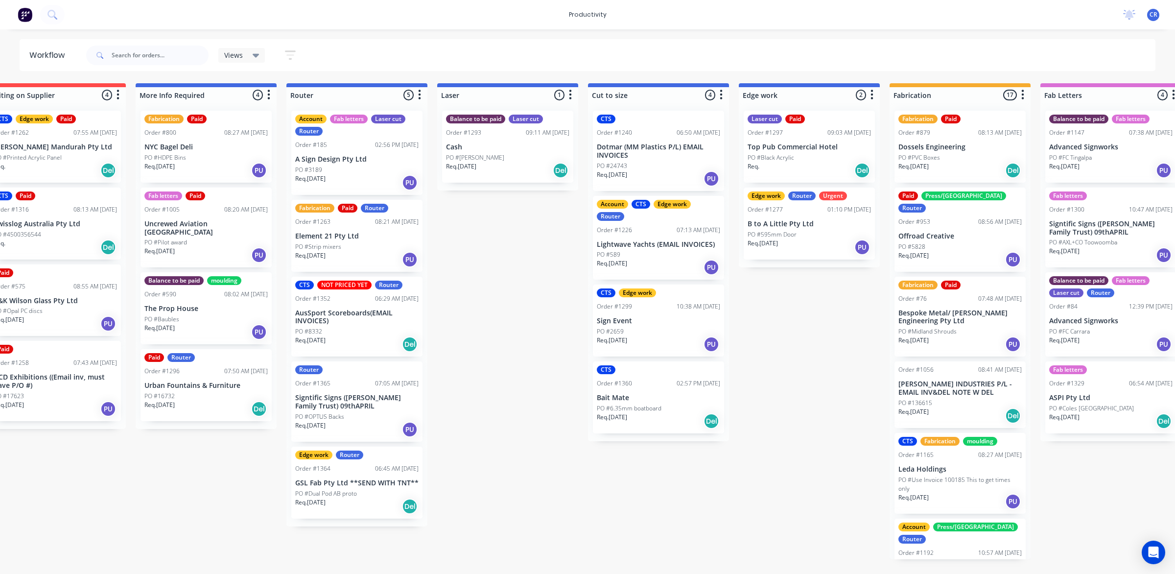
scroll to position [0, 367]
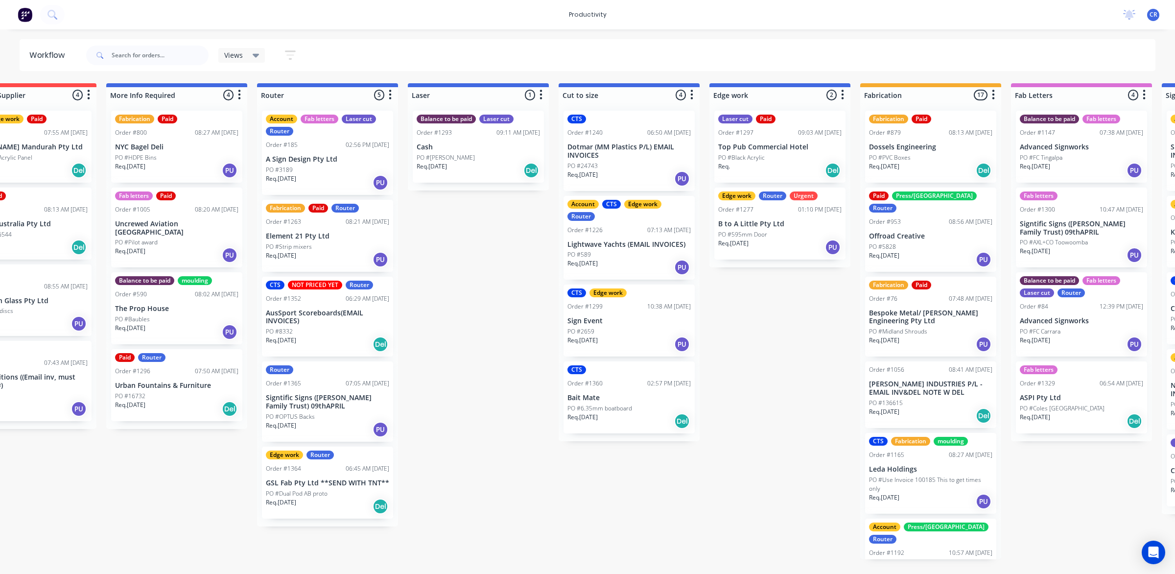
click at [937, 398] on div "PO #136615" at bounding box center [930, 402] width 123 height 9
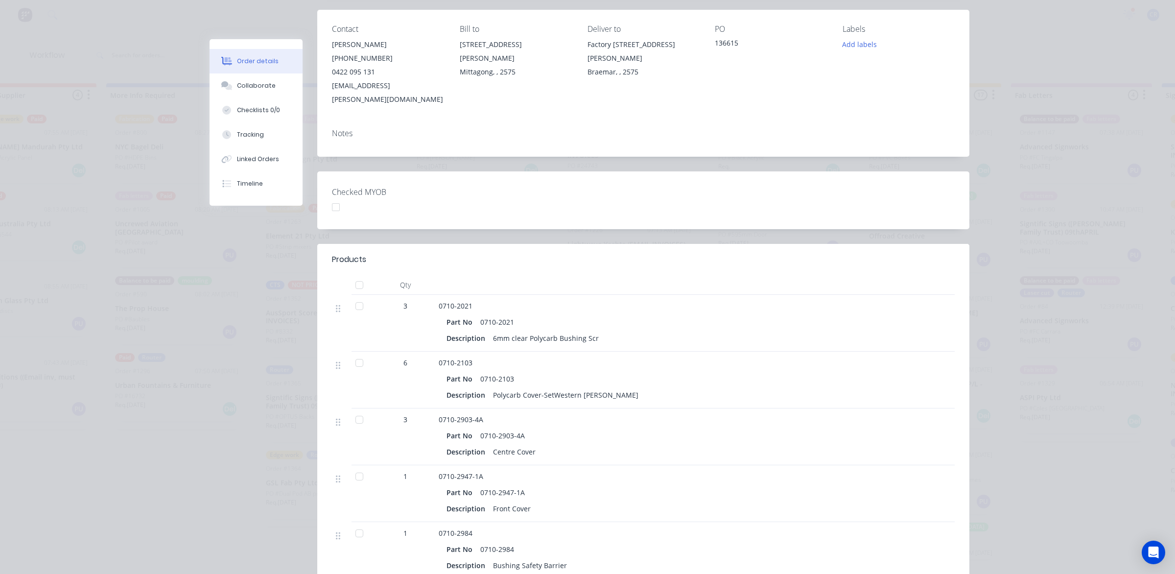
scroll to position [0, 0]
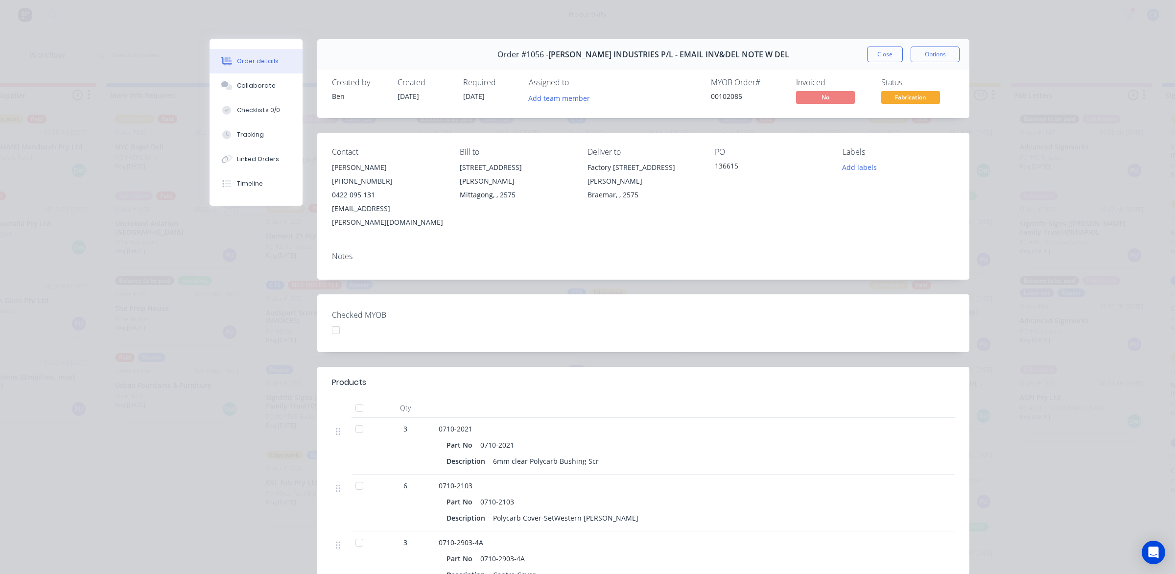
click at [873, 54] on button "Close" at bounding box center [885, 54] width 36 height 16
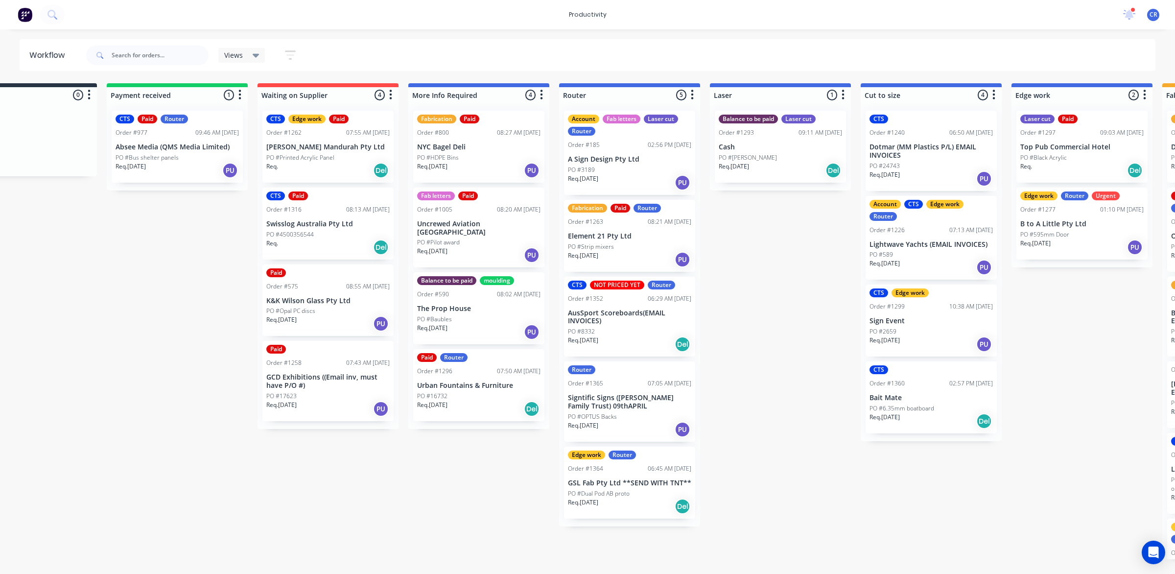
scroll to position [0, 61]
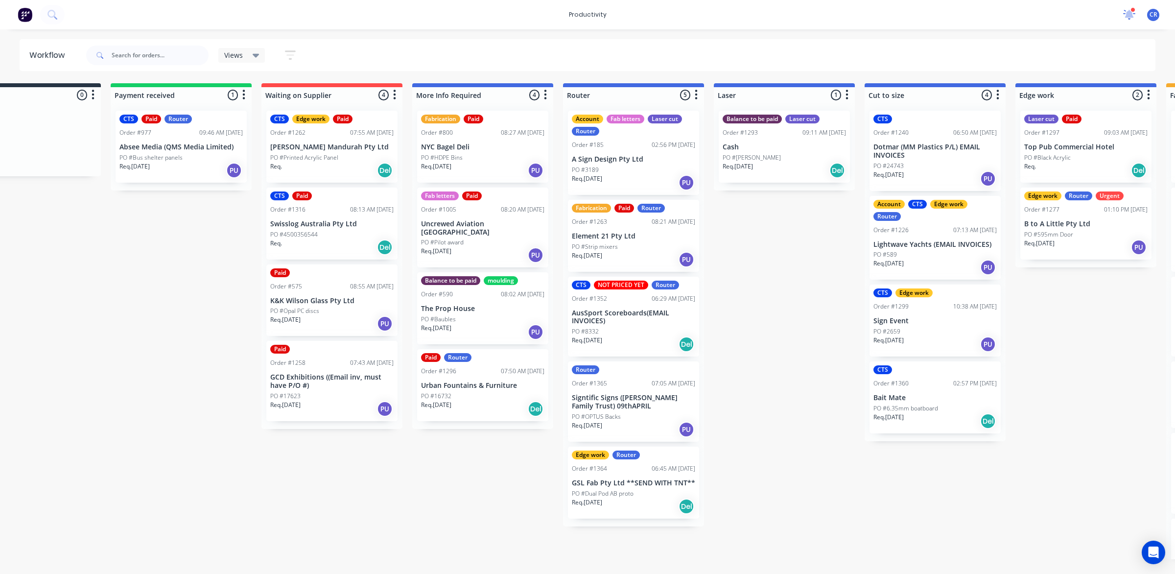
click at [1131, 11] on div at bounding box center [1132, 9] width 5 height 5
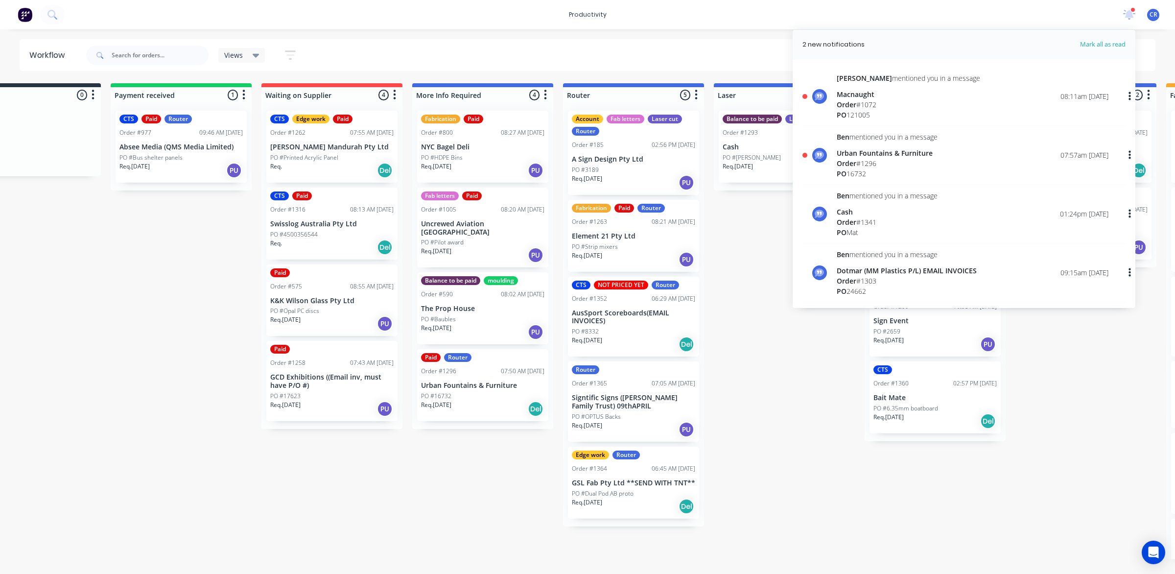
click at [894, 95] on div "Macnaught" at bounding box center [907, 94] width 143 height 10
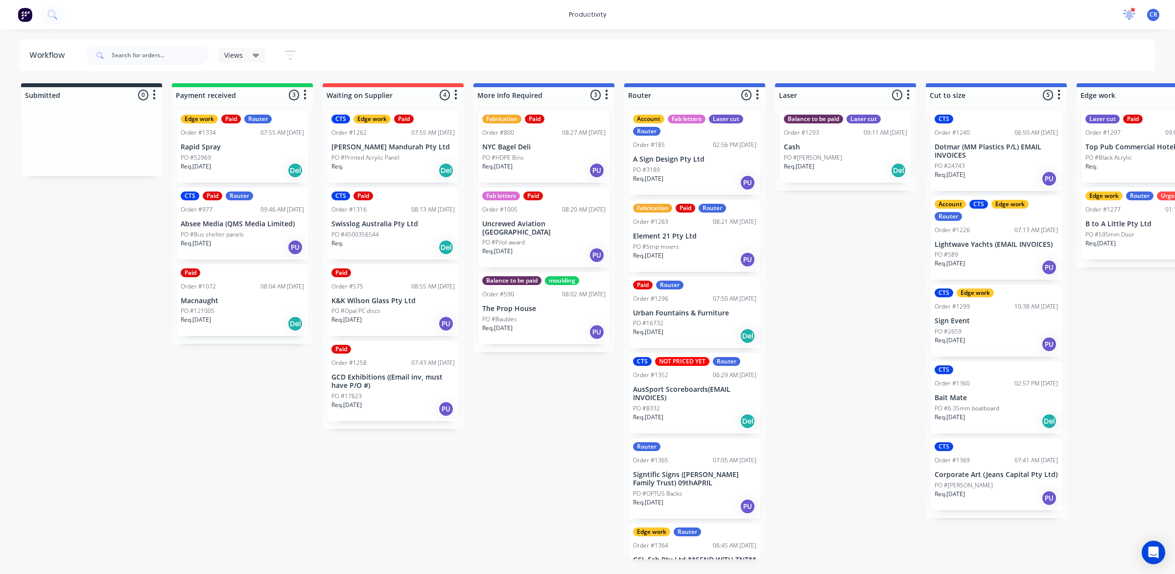
click at [1123, 11] on icon at bounding box center [1129, 15] width 12 height 10
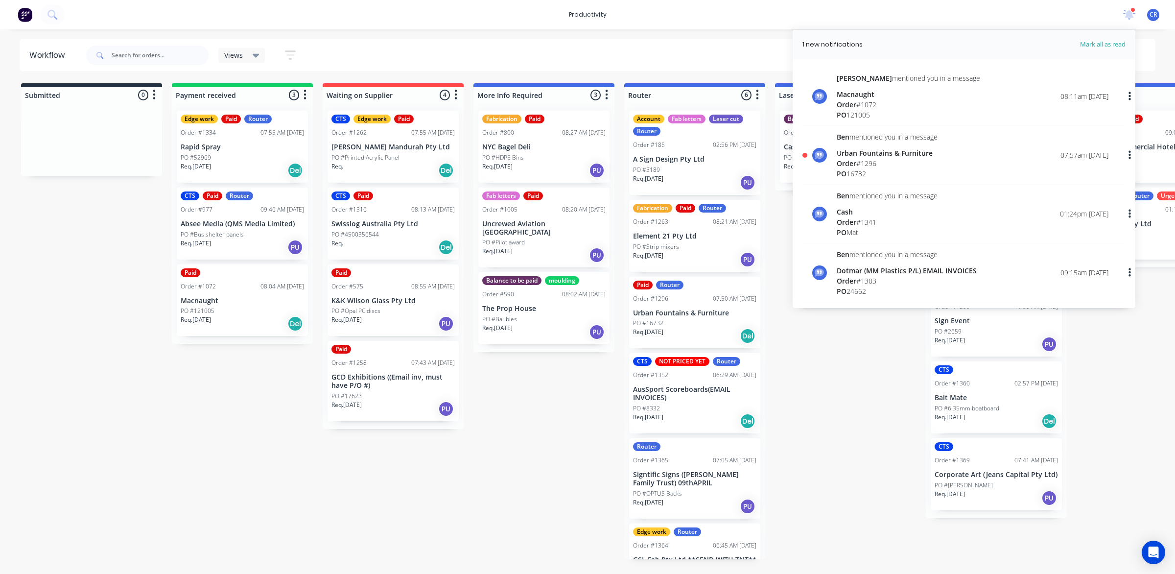
click at [663, 328] on p "Req. [DATE]" at bounding box center [648, 331] width 30 height 9
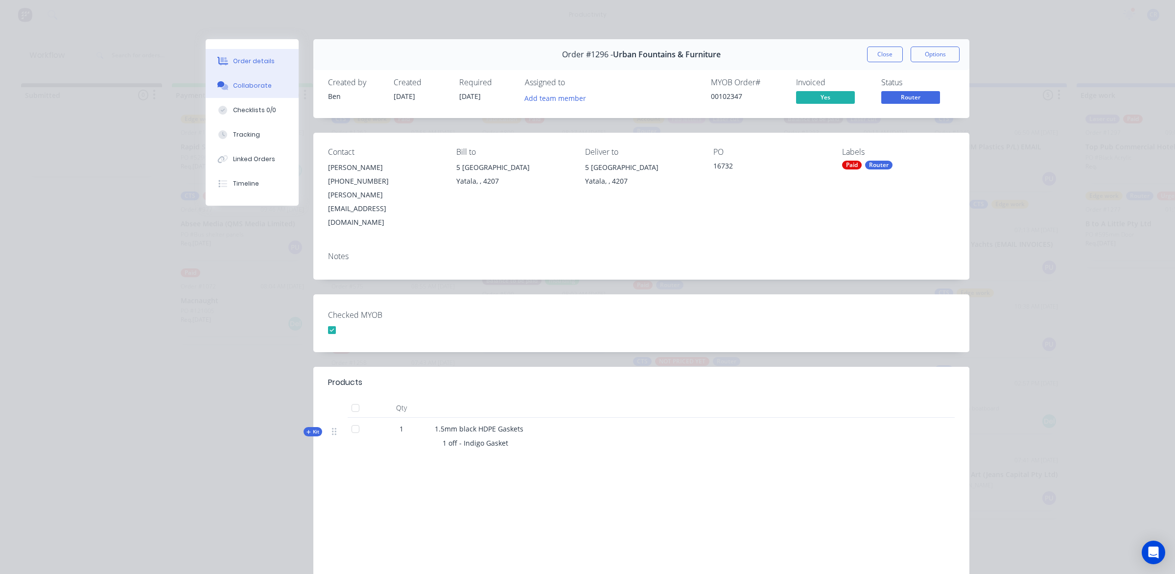
click at [233, 89] on div "Collaborate" at bounding box center [252, 85] width 39 height 9
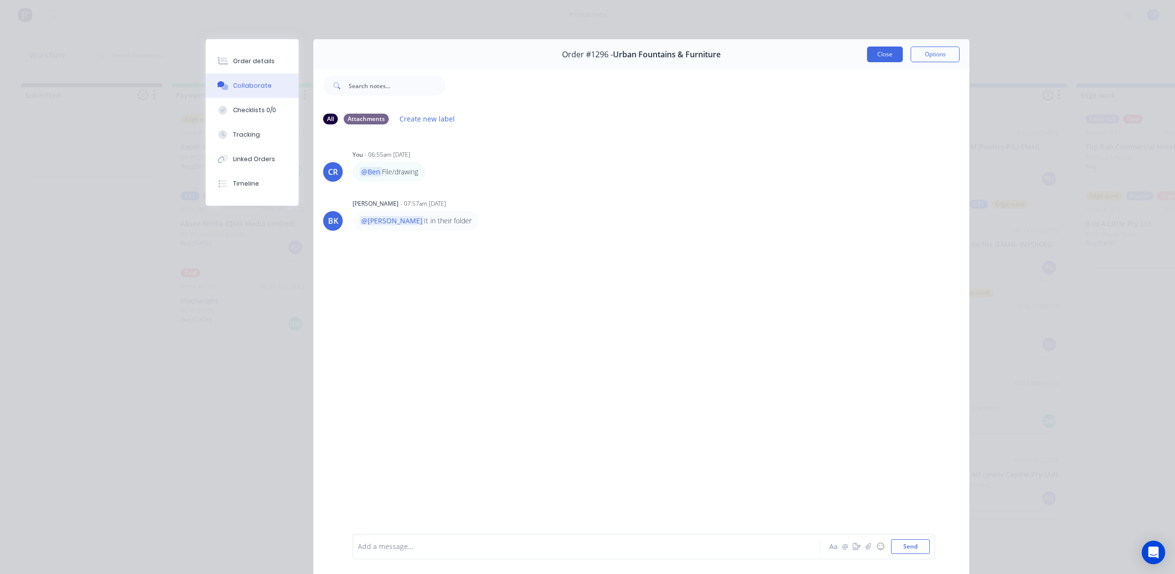
click at [886, 55] on button "Close" at bounding box center [885, 54] width 36 height 16
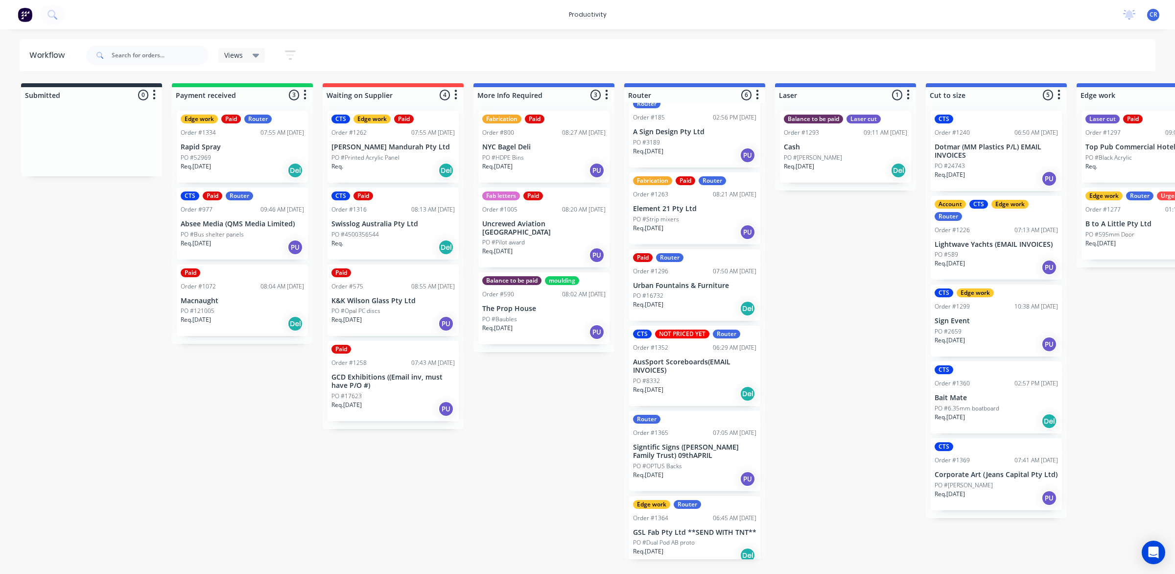
scroll to position [42, 0]
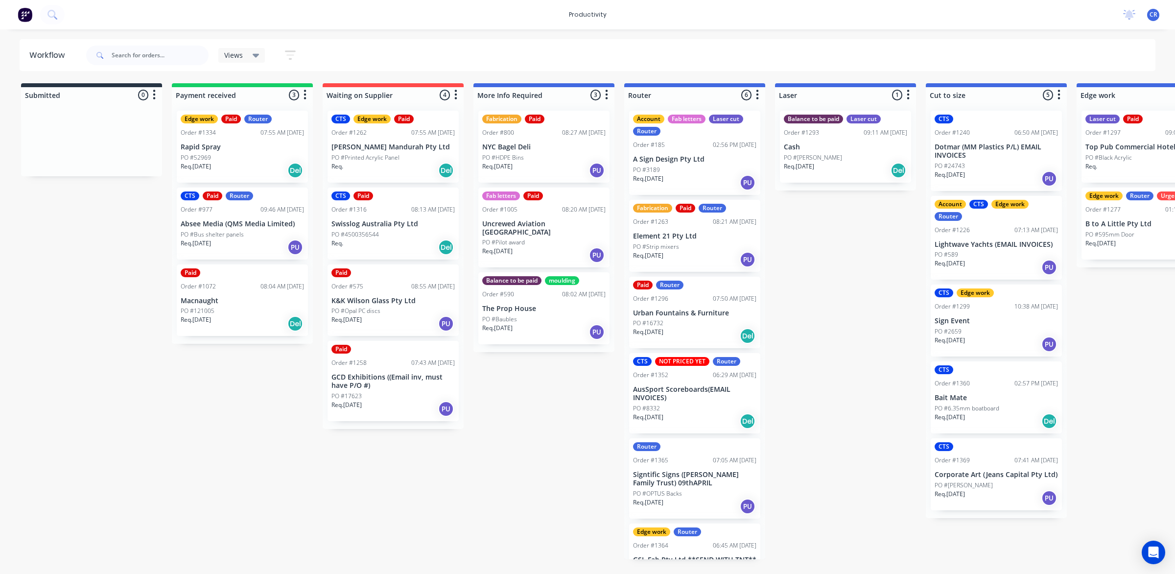
click at [234, 303] on p "Macnaught" at bounding box center [242, 301] width 123 height 8
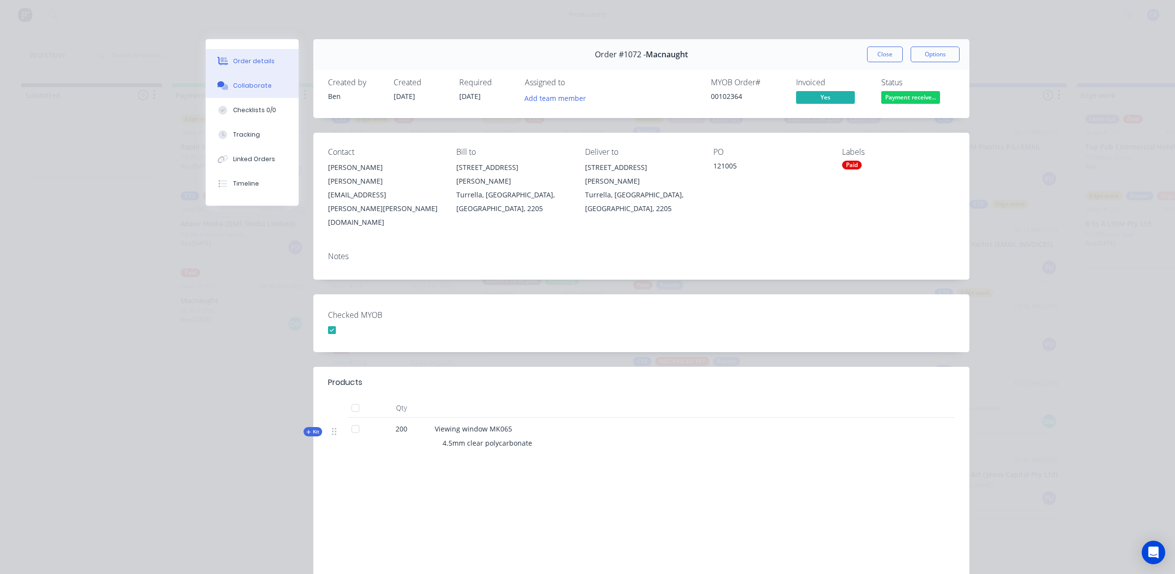
click at [219, 92] on button "Collaborate" at bounding box center [252, 85] width 93 height 24
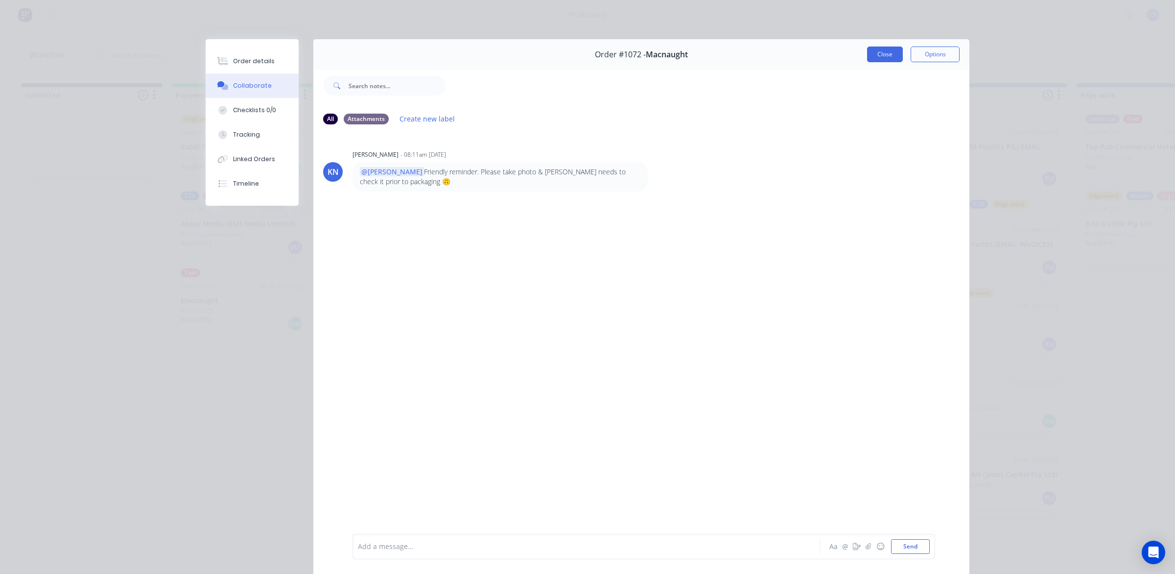
click at [872, 57] on button "Close" at bounding box center [885, 54] width 36 height 16
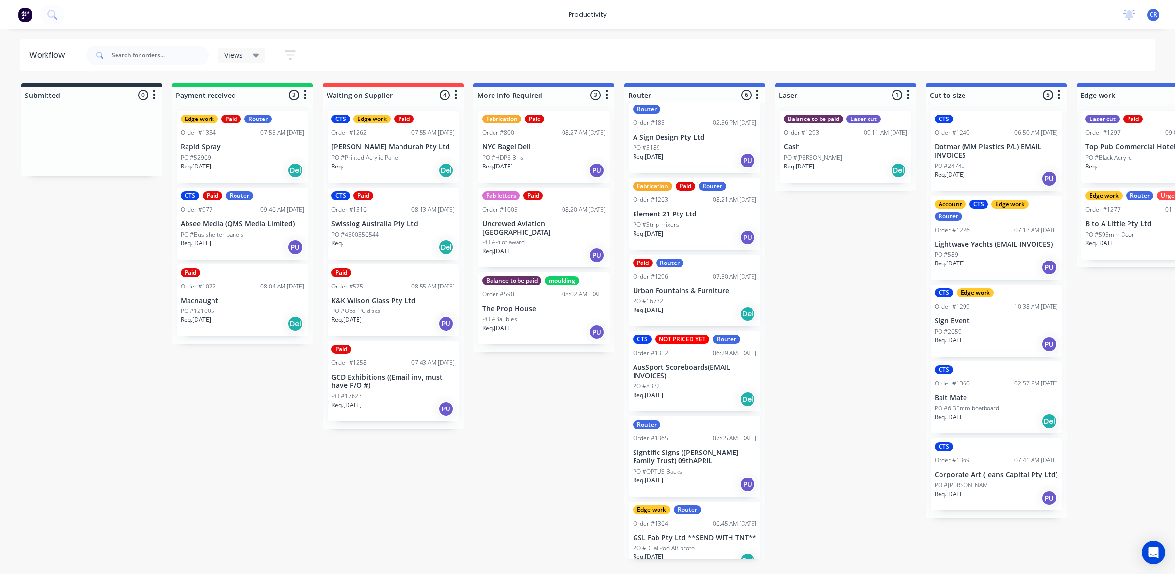
scroll to position [42, 0]
